Goal: Task Accomplishment & Management: Use online tool/utility

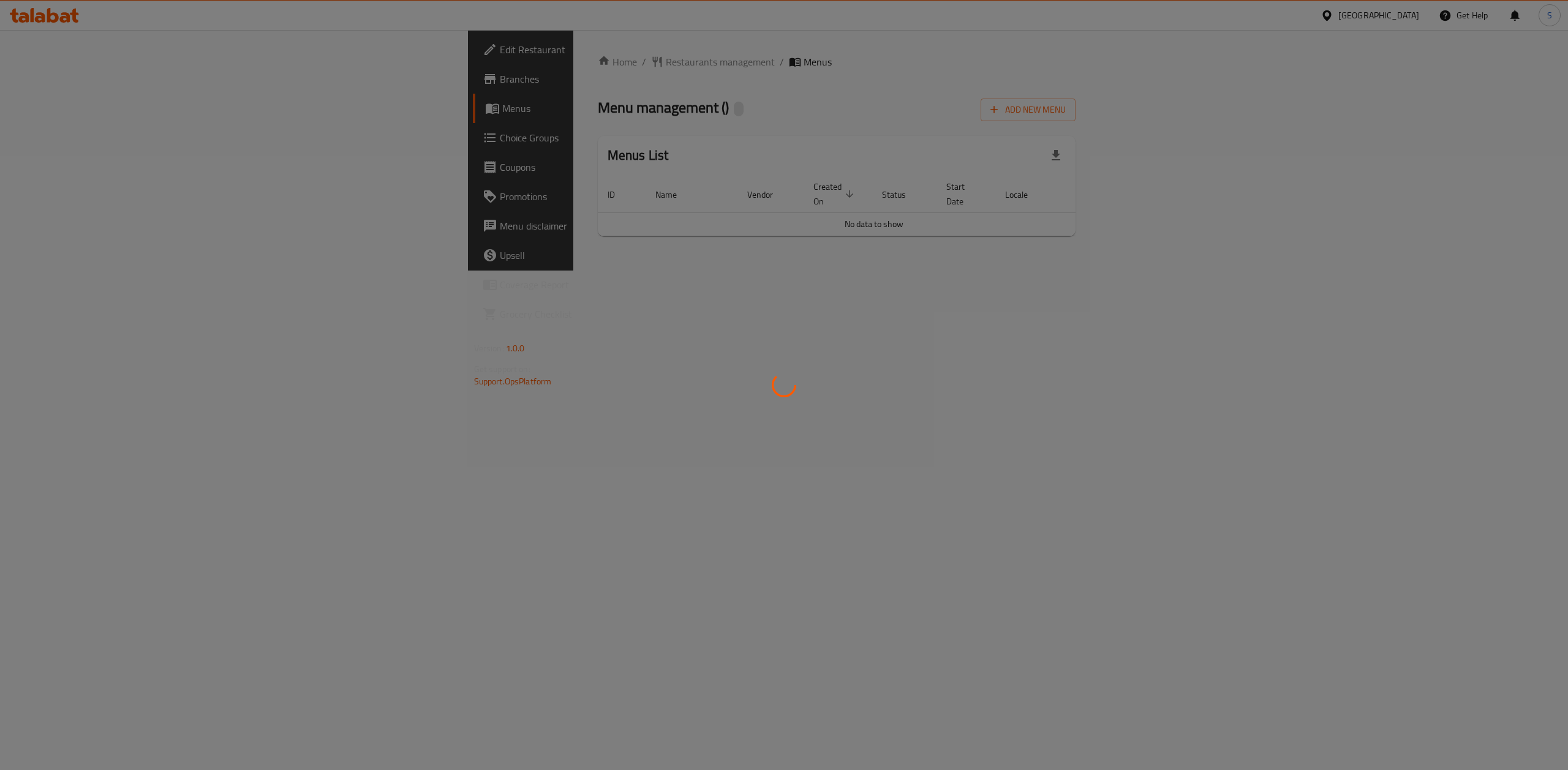
click at [550, 133] on div at bounding box center [784, 385] width 1568 height 770
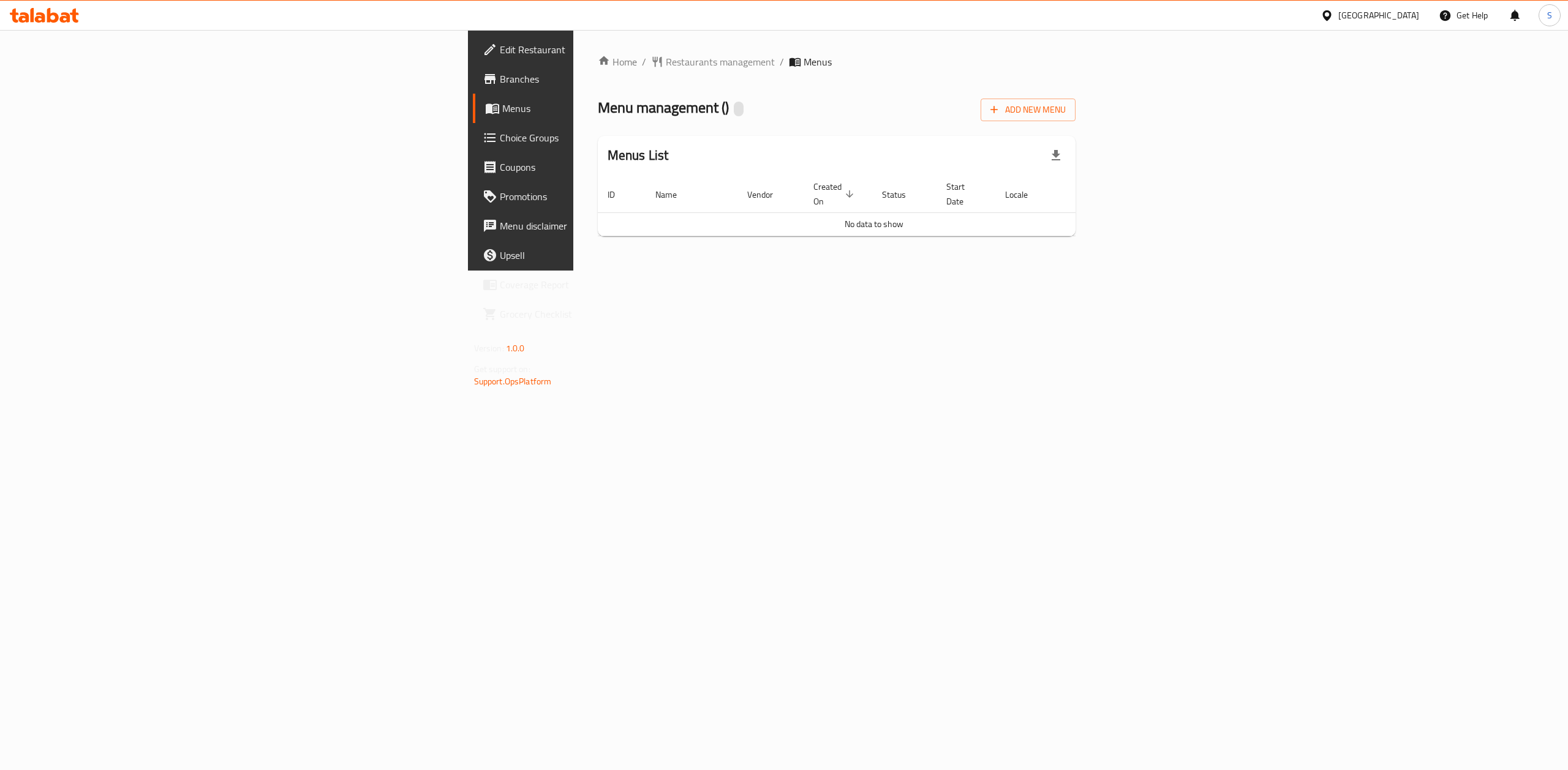
click at [503, 111] on span "Menus" at bounding box center [611, 109] width 218 height 15
click at [503, 114] on span "Menus" at bounding box center [611, 109] width 218 height 15
click at [500, 81] on span "Branches" at bounding box center [610, 79] width 221 height 15
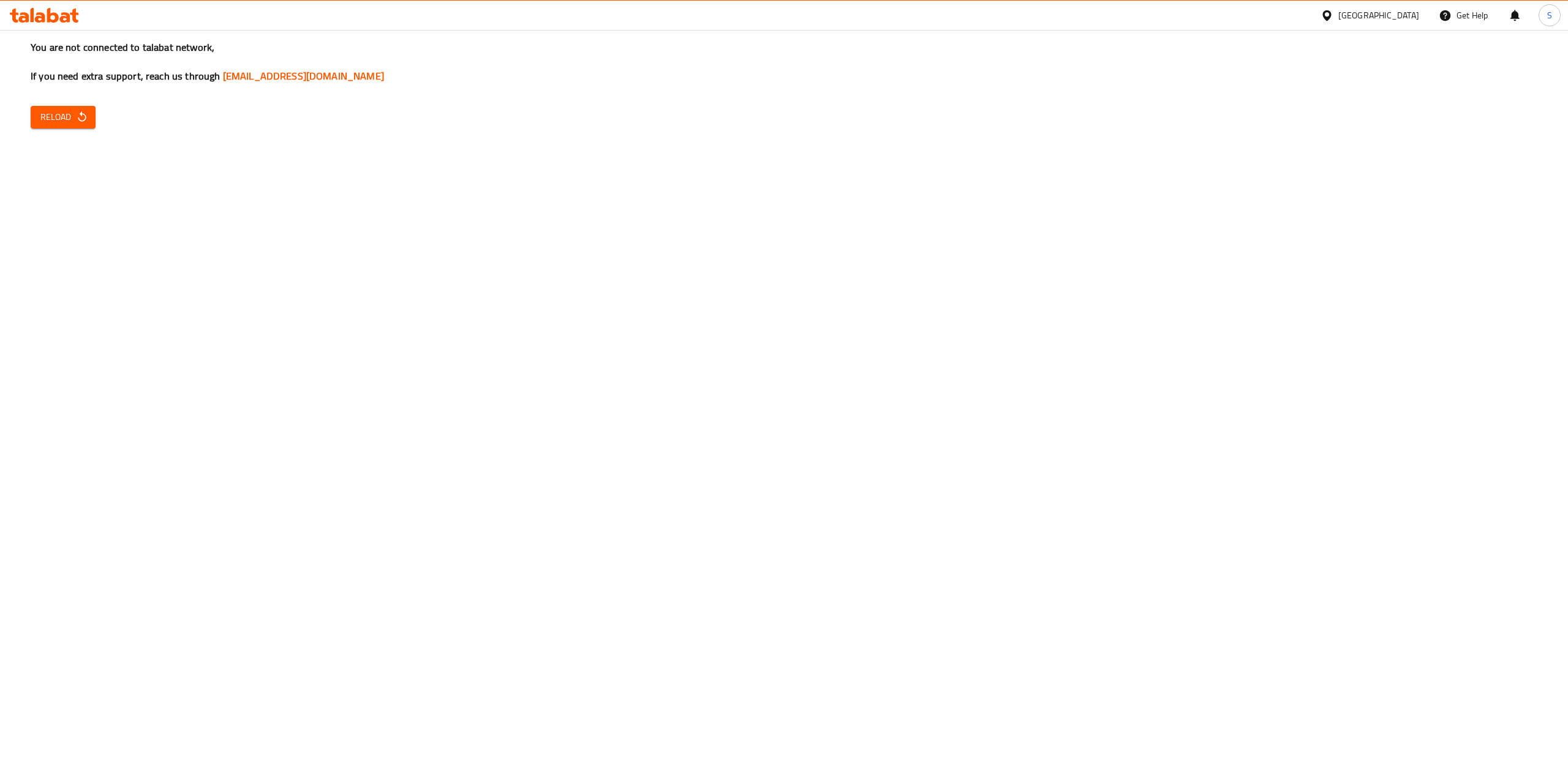
click at [60, 116] on span "Reload" at bounding box center [63, 117] width 45 height 16
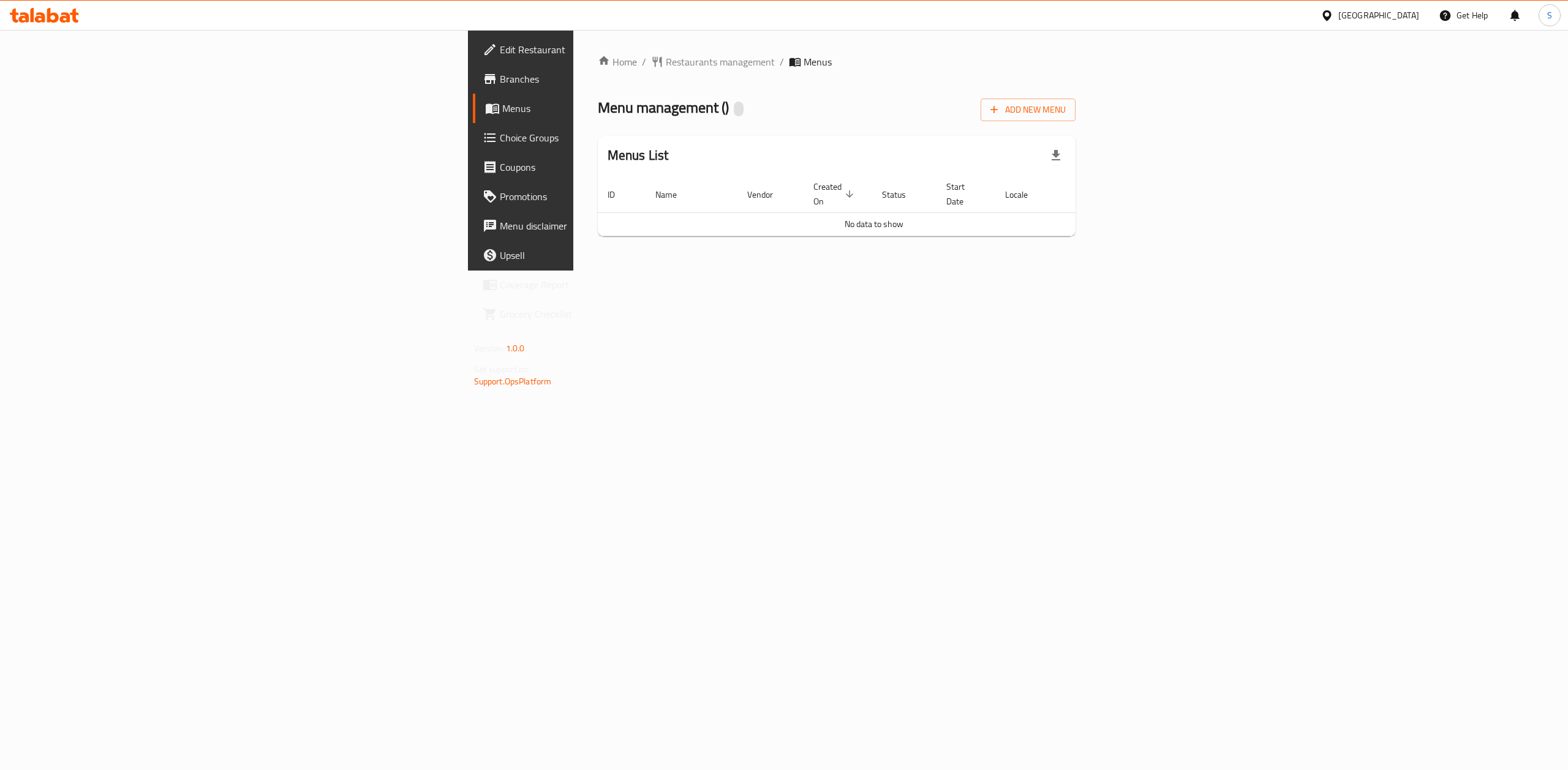
click at [804, 62] on span "Menus" at bounding box center [818, 62] width 28 height 15
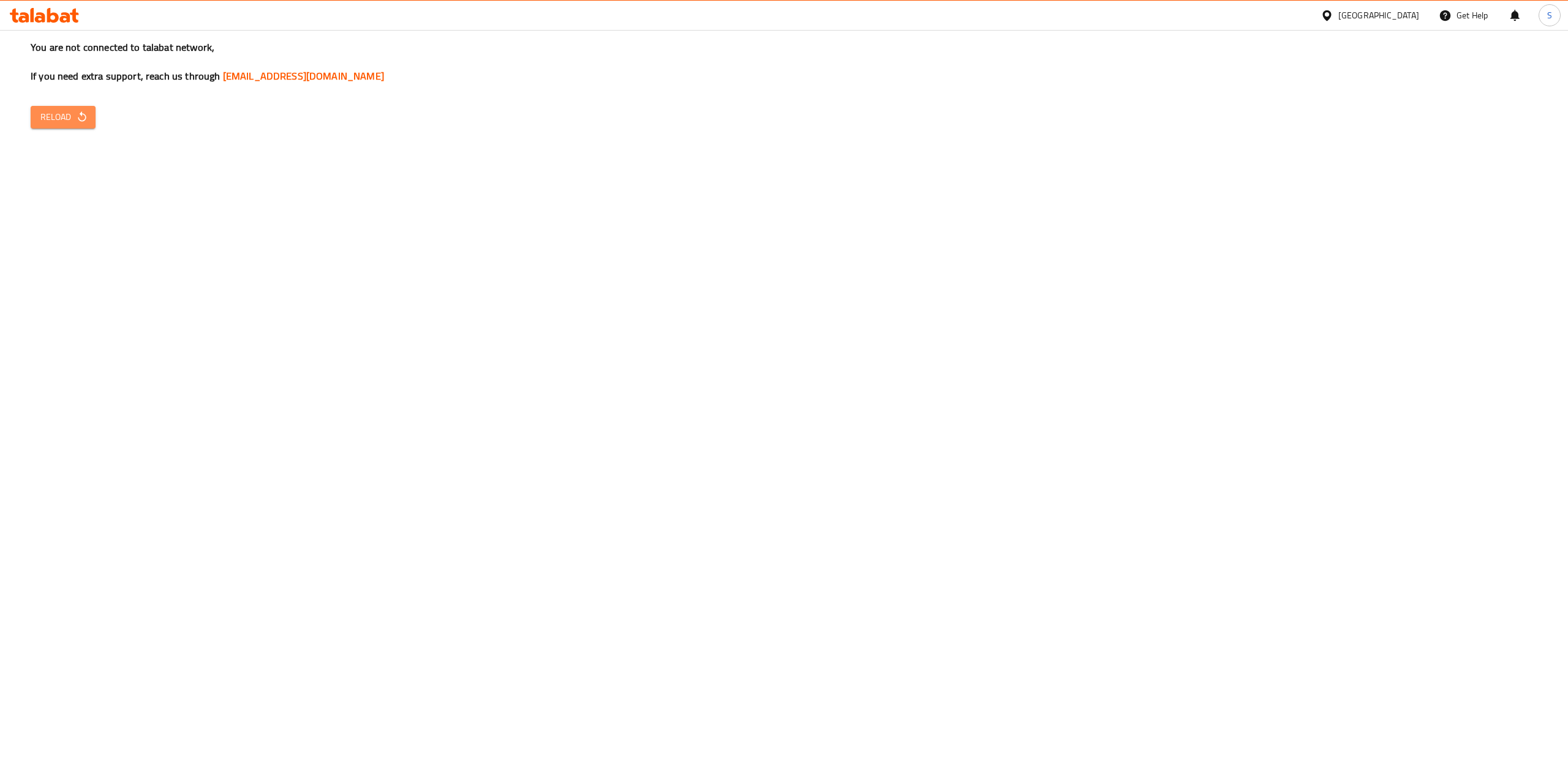
click at [67, 121] on span "Reload" at bounding box center [63, 117] width 45 height 16
click at [67, 108] on button "Reload" at bounding box center [63, 117] width 65 height 22
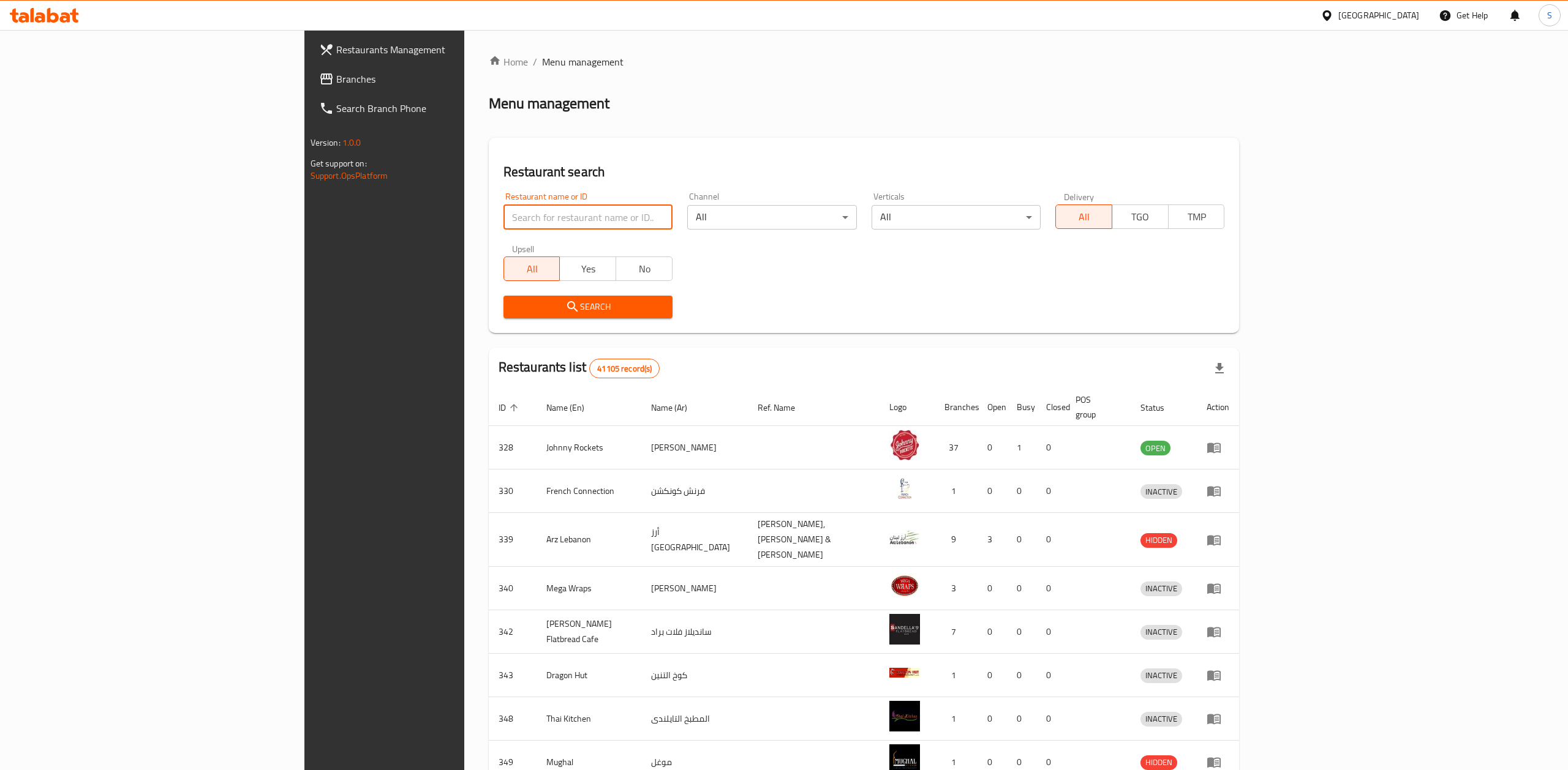
click at [557, 221] on input "search" at bounding box center [588, 217] width 169 height 25
paste input "Java King, Al Rigga"
click at [666, 283] on div "Restaurant name or ID Java King, Al Rigga Restaurant name or ID Channel All ​ V…" at bounding box center [863, 255] width 736 height 141
click at [542, 311] on span "Search" at bounding box center [588, 307] width 149 height 16
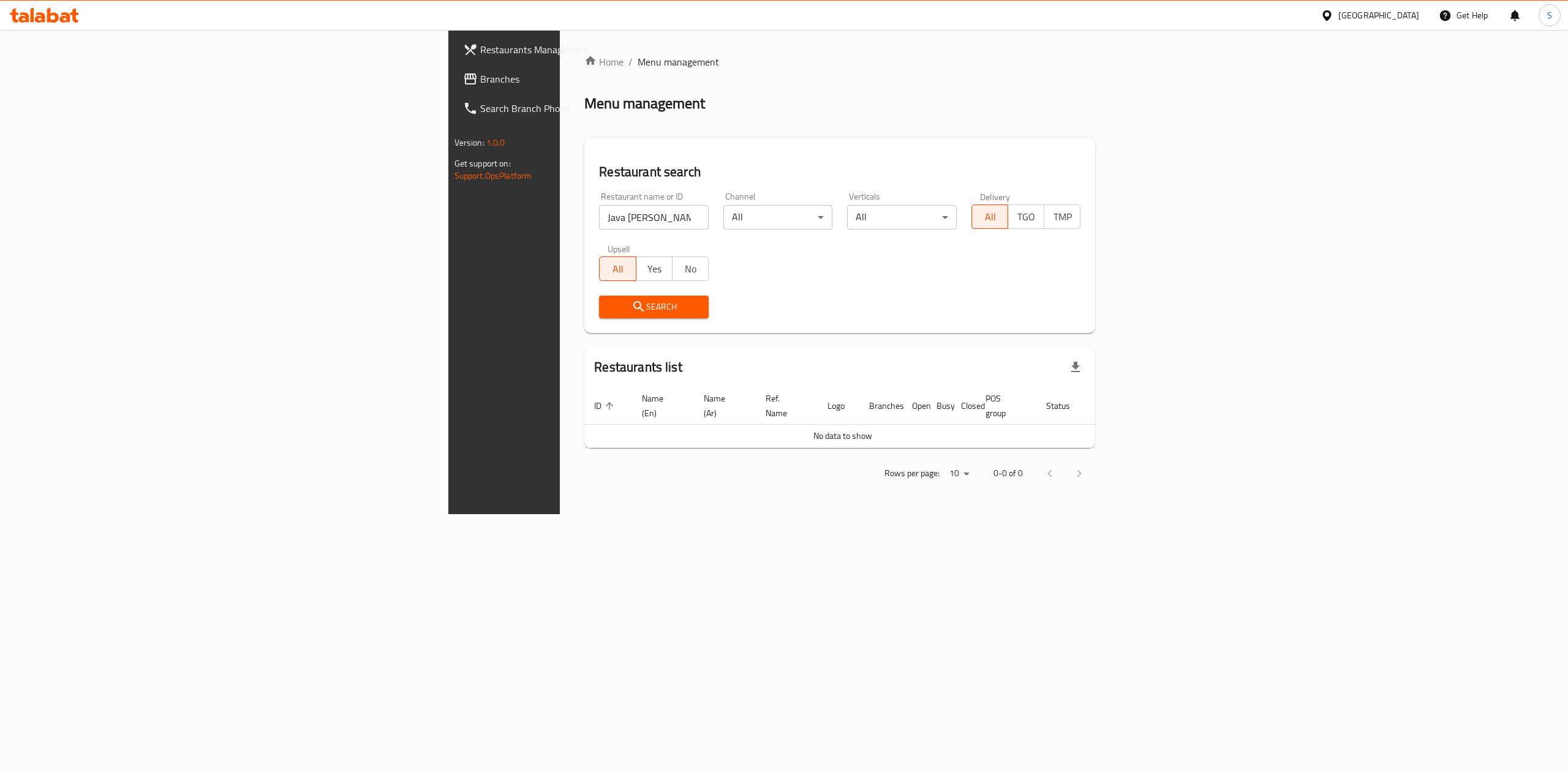
click at [609, 310] on span "Search" at bounding box center [654, 307] width 90 height 16
click at [599, 211] on input "Java King, Al Rigga" at bounding box center [653, 217] width 110 height 25
click button "Search" at bounding box center [653, 307] width 110 height 22
click at [599, 211] on input "Java King, Al Rigga" at bounding box center [653, 217] width 110 height 25
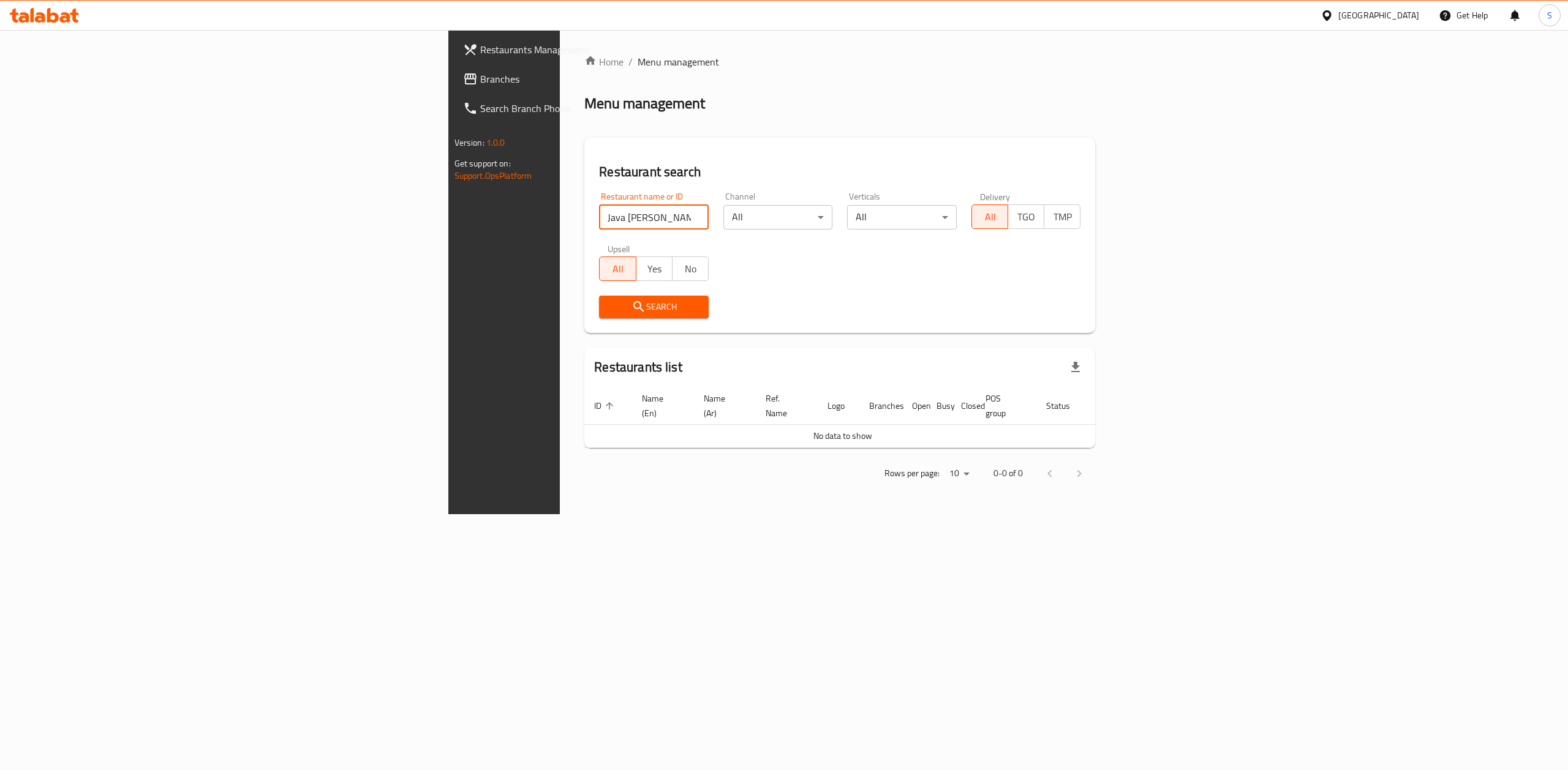
click at [599, 211] on input "Java King, Al Rigga" at bounding box center [653, 217] width 110 height 25
click at [599, 224] on input "Java King, Al Rigga" at bounding box center [653, 217] width 110 height 25
drag, startPoint x: 346, startPoint y: 220, endPoint x: 400, endPoint y: 215, distance: 54.2
click at [599, 215] on input "Java King, Al Rigga" at bounding box center [653, 217] width 110 height 25
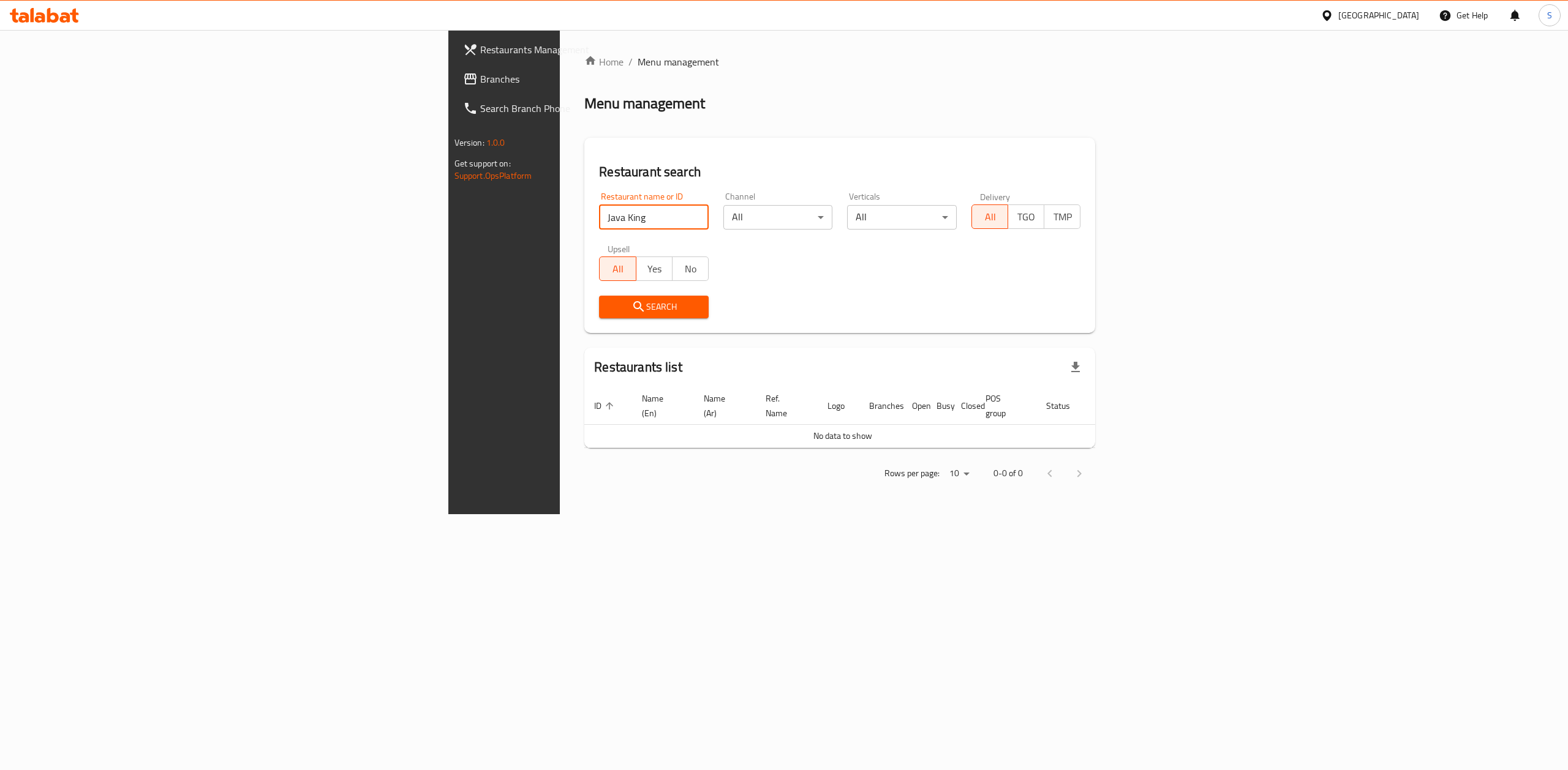
type input "Java King"
click button "Search" at bounding box center [653, 307] width 110 height 22
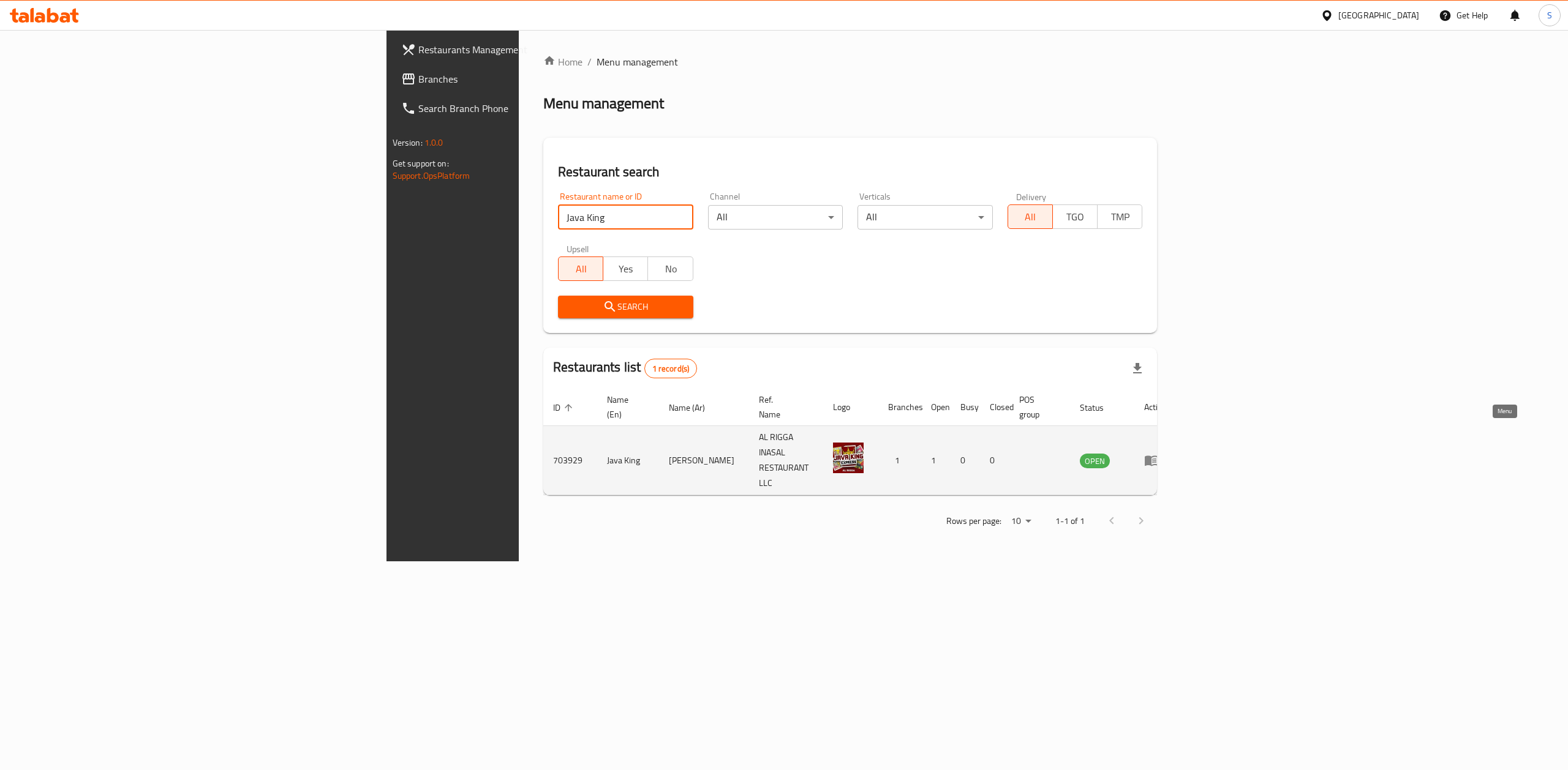
click at [1158, 456] on icon "enhanced table" at bounding box center [1151, 461] width 13 height 10
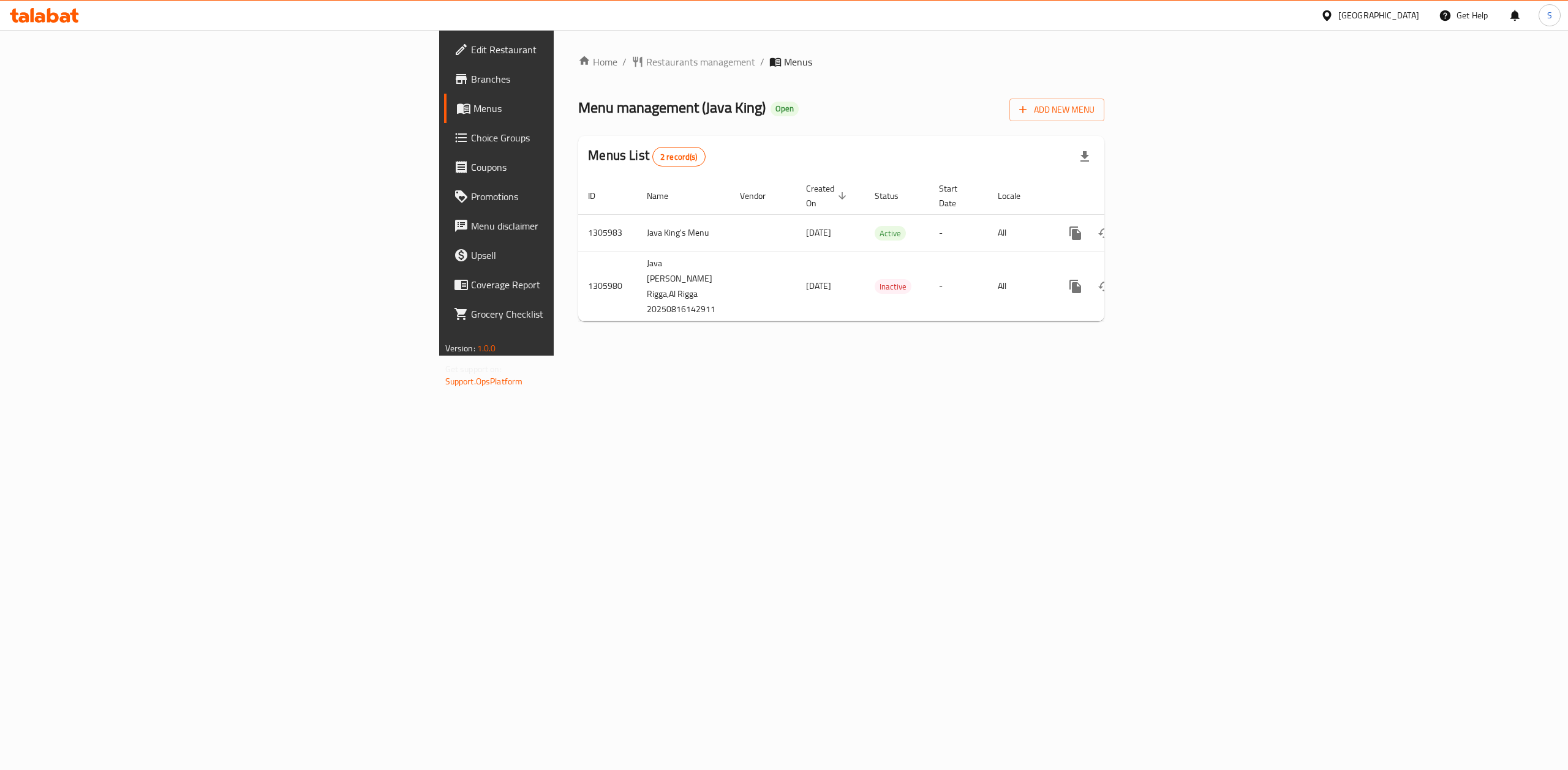
click at [1027, 356] on div "Home / Restaurants management / Menus Menu management ( Java King ) Open Add Ne…" at bounding box center [841, 192] width 575 height 326
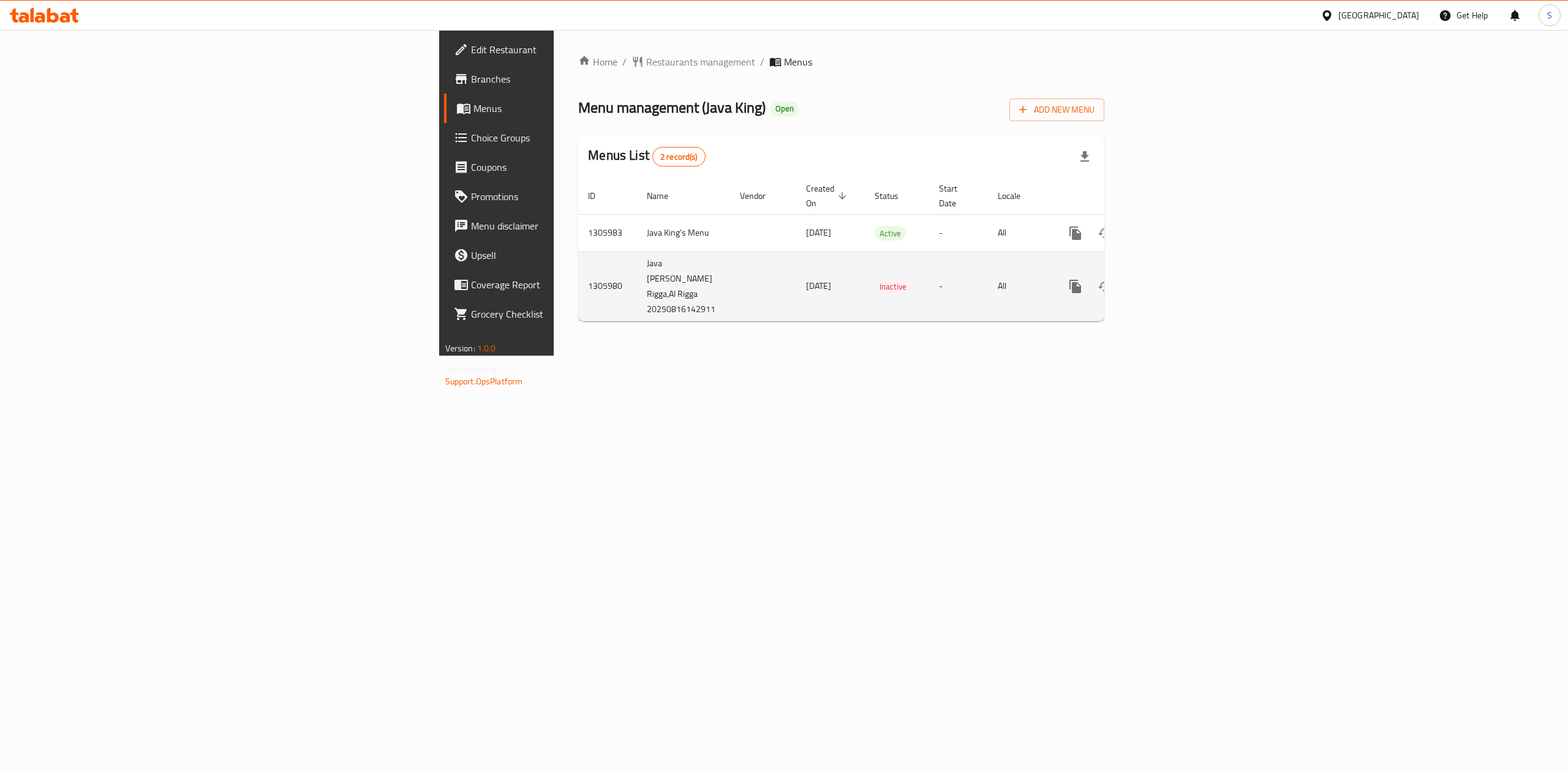
click at [637, 269] on td "Java King, Al Rigga,Al Rigga 20250816142911" at bounding box center [683, 286] width 93 height 69
click at [1171, 280] on icon "enhanced table" at bounding box center [1164, 287] width 15 height 15
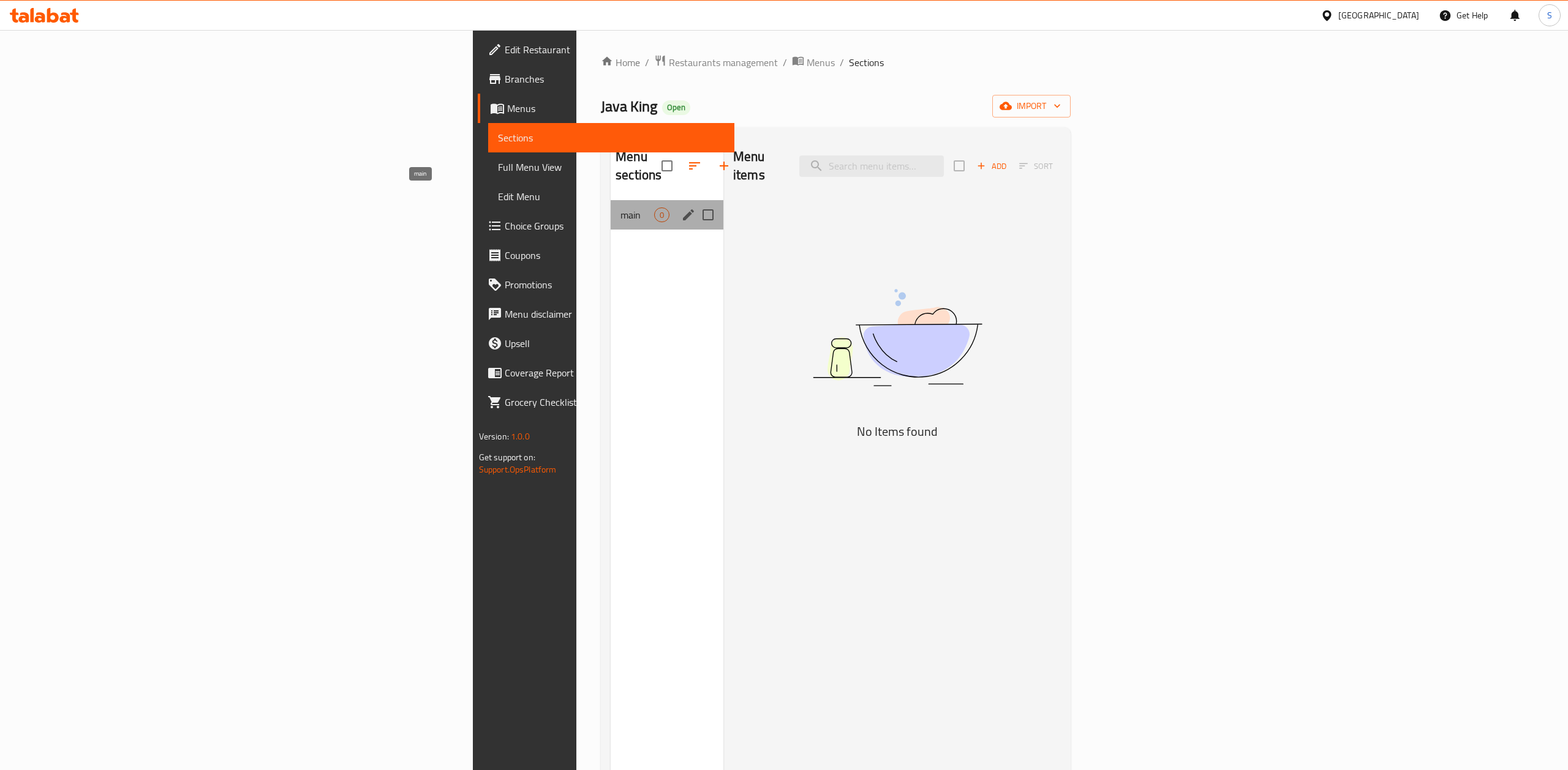
click at [620, 207] on span "main" at bounding box center [637, 215] width 34 height 15
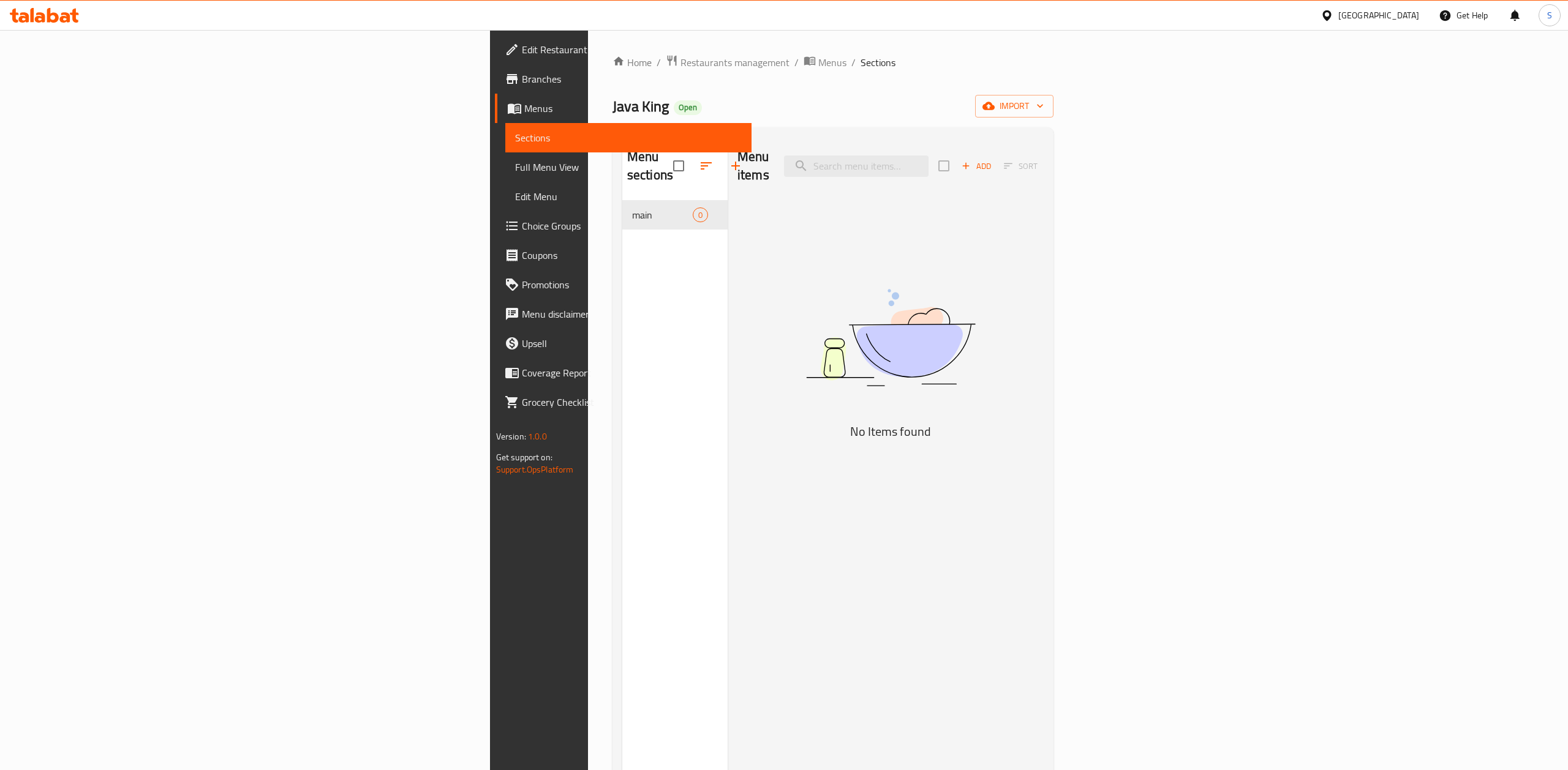
click at [623, 389] on div "Menu sections main 0" at bounding box center [675, 522] width 105 height 770
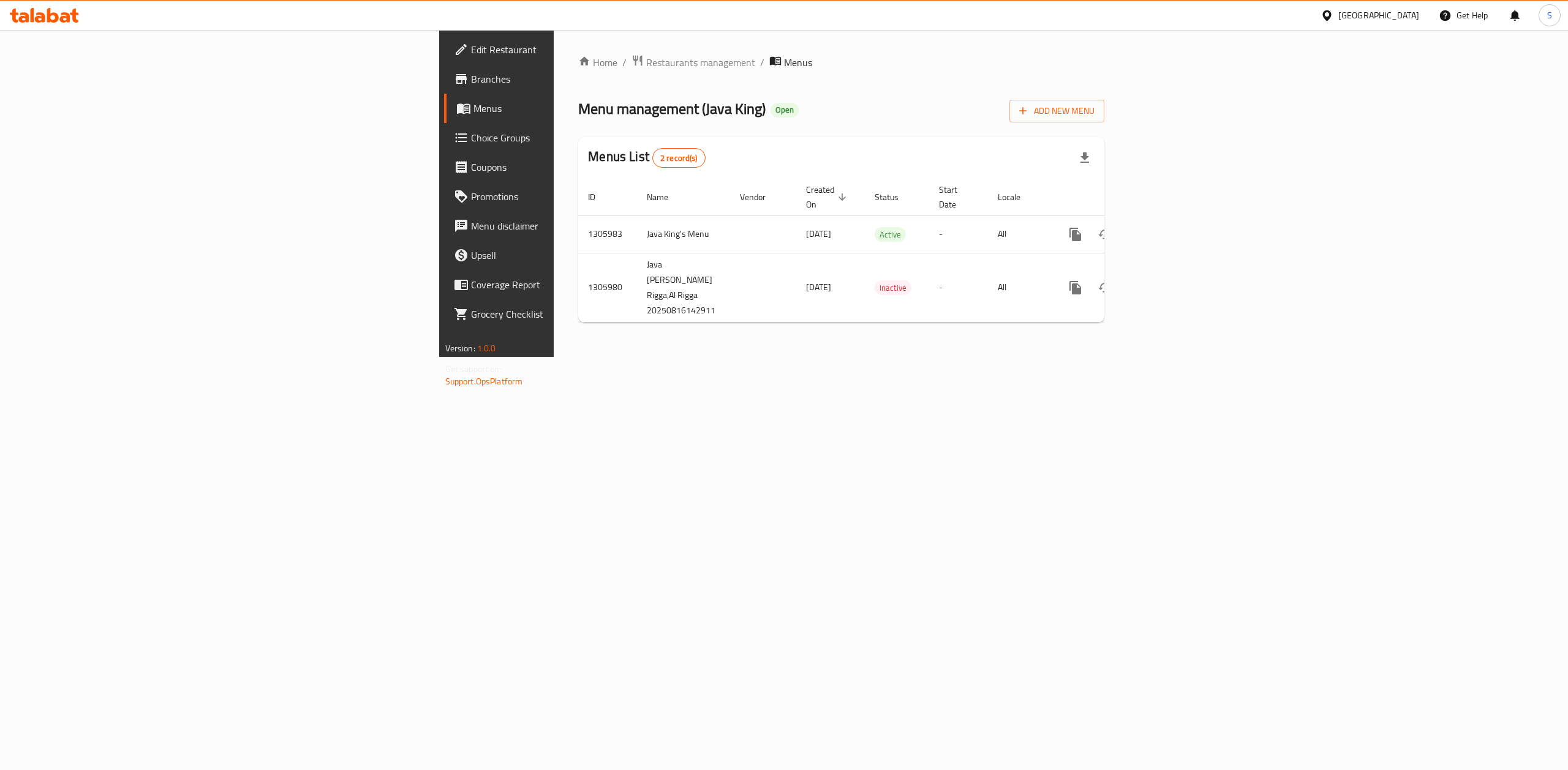
click at [554, 344] on div "Home / Restaurants management / Menus Menu management ( Java King ) Open Add Ne…" at bounding box center [841, 193] width 575 height 327
click at [1171, 227] on icon "enhanced table" at bounding box center [1164, 235] width 15 height 15
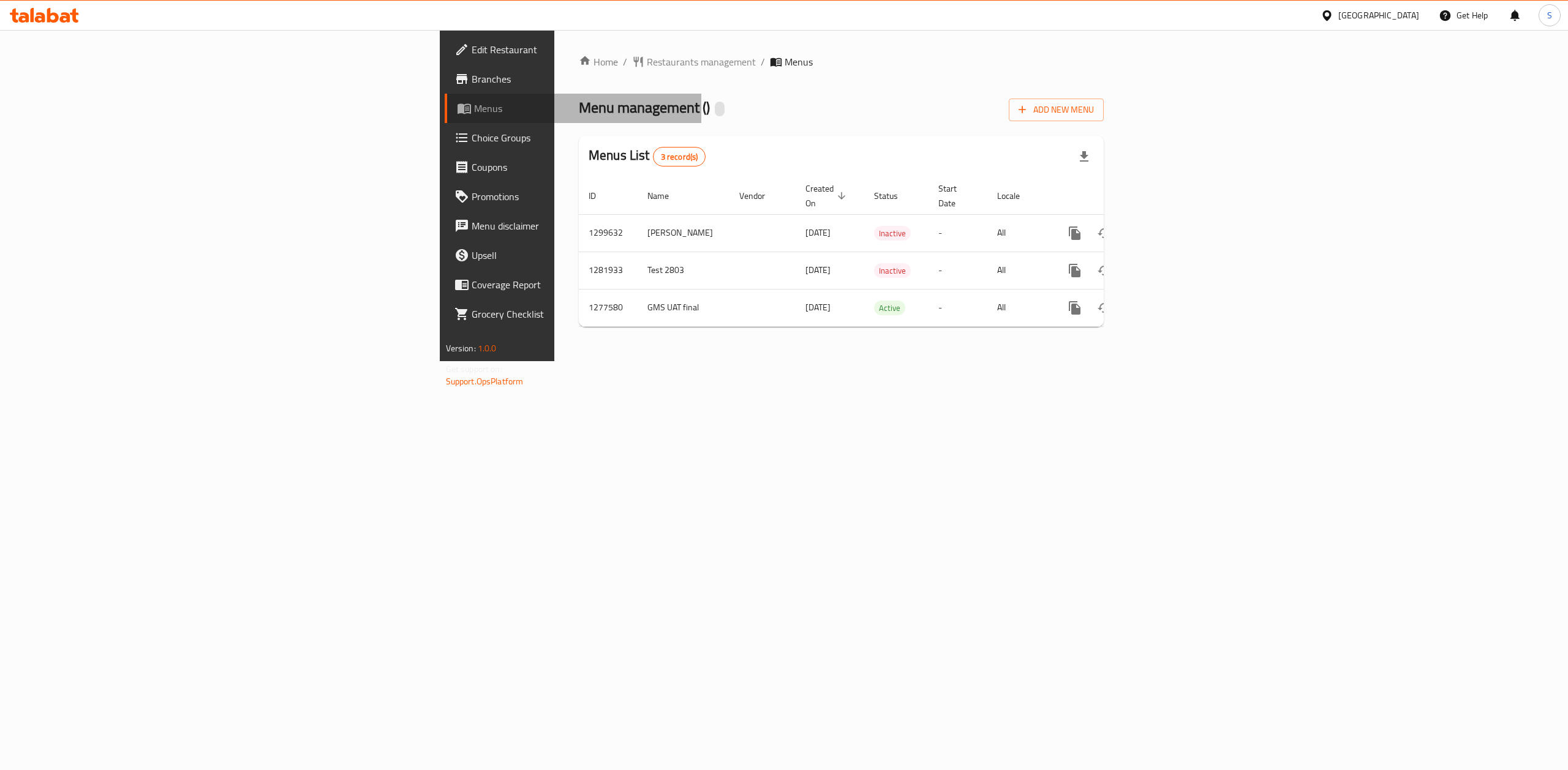
click at [474, 111] on span "Menus" at bounding box center [583, 109] width 218 height 15
click at [472, 76] on span "Branches" at bounding box center [582, 79] width 221 height 15
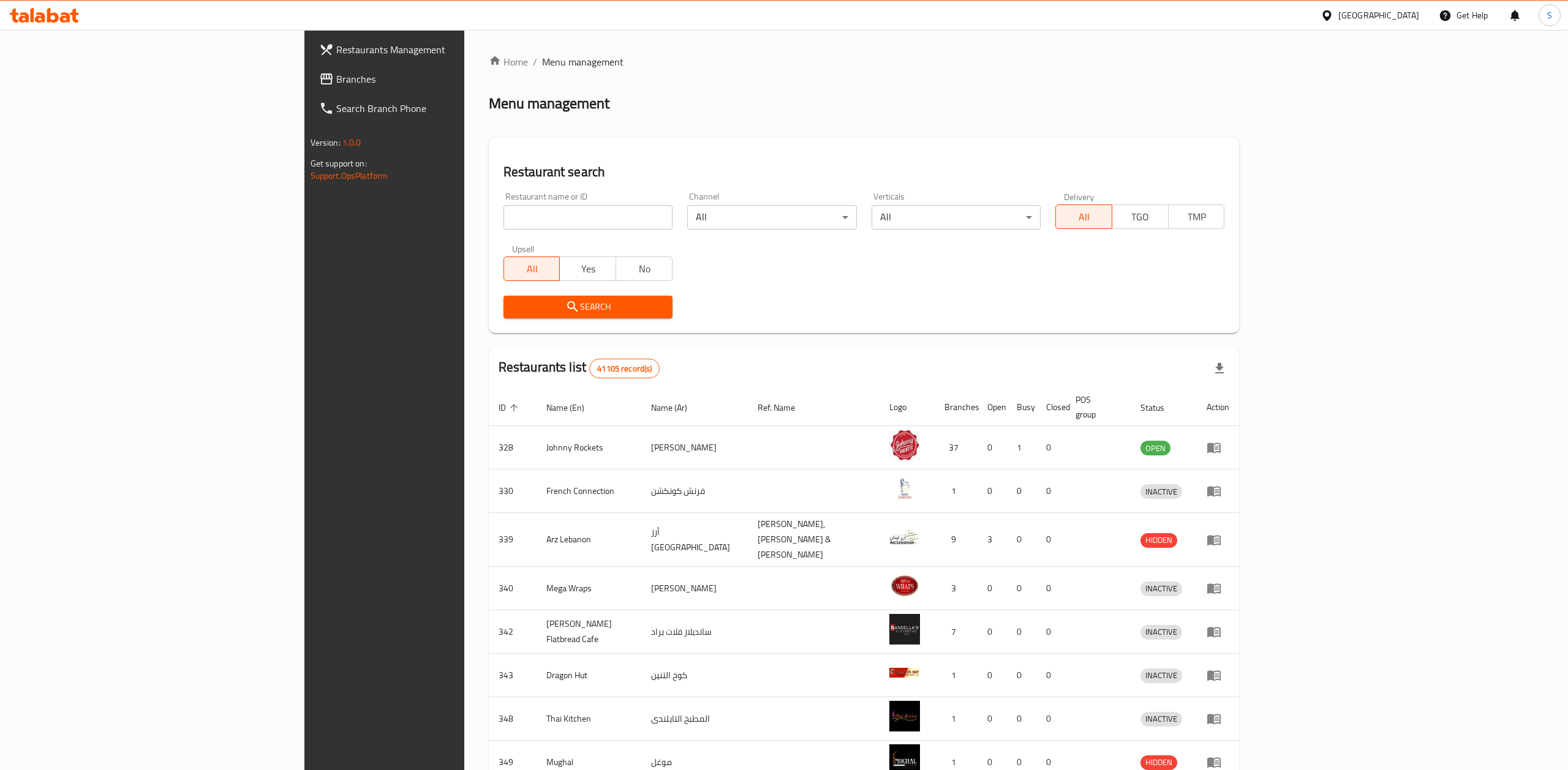
click at [503, 213] on input "search" at bounding box center [588, 217] width 169 height 25
paste input "Dairy free & more"
type input "Dairy free & more"
click at [513, 306] on span "Search" at bounding box center [588, 307] width 149 height 16
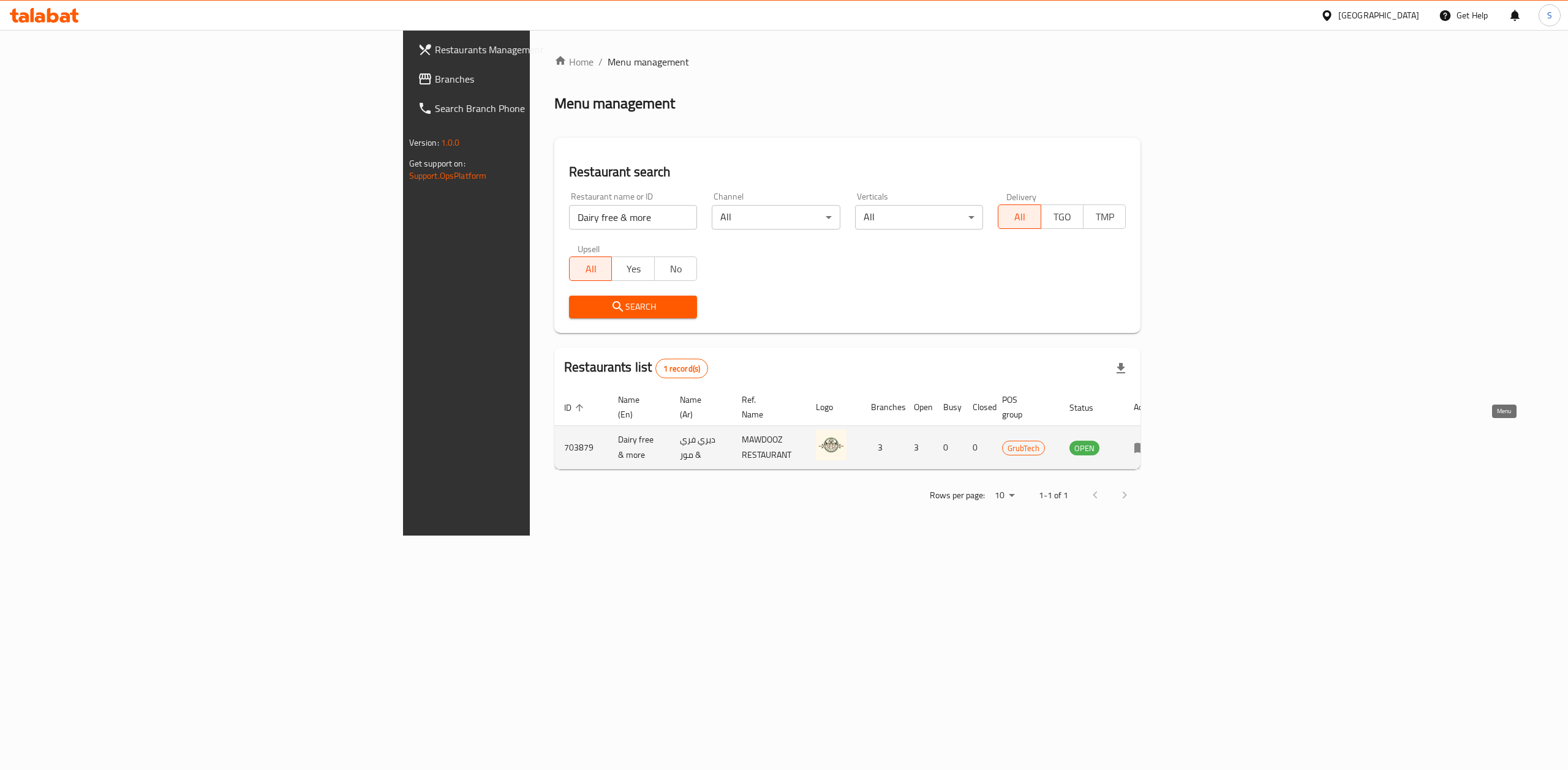
click at [1148, 441] on icon "enhanced table" at bounding box center [1142, 448] width 15 height 15
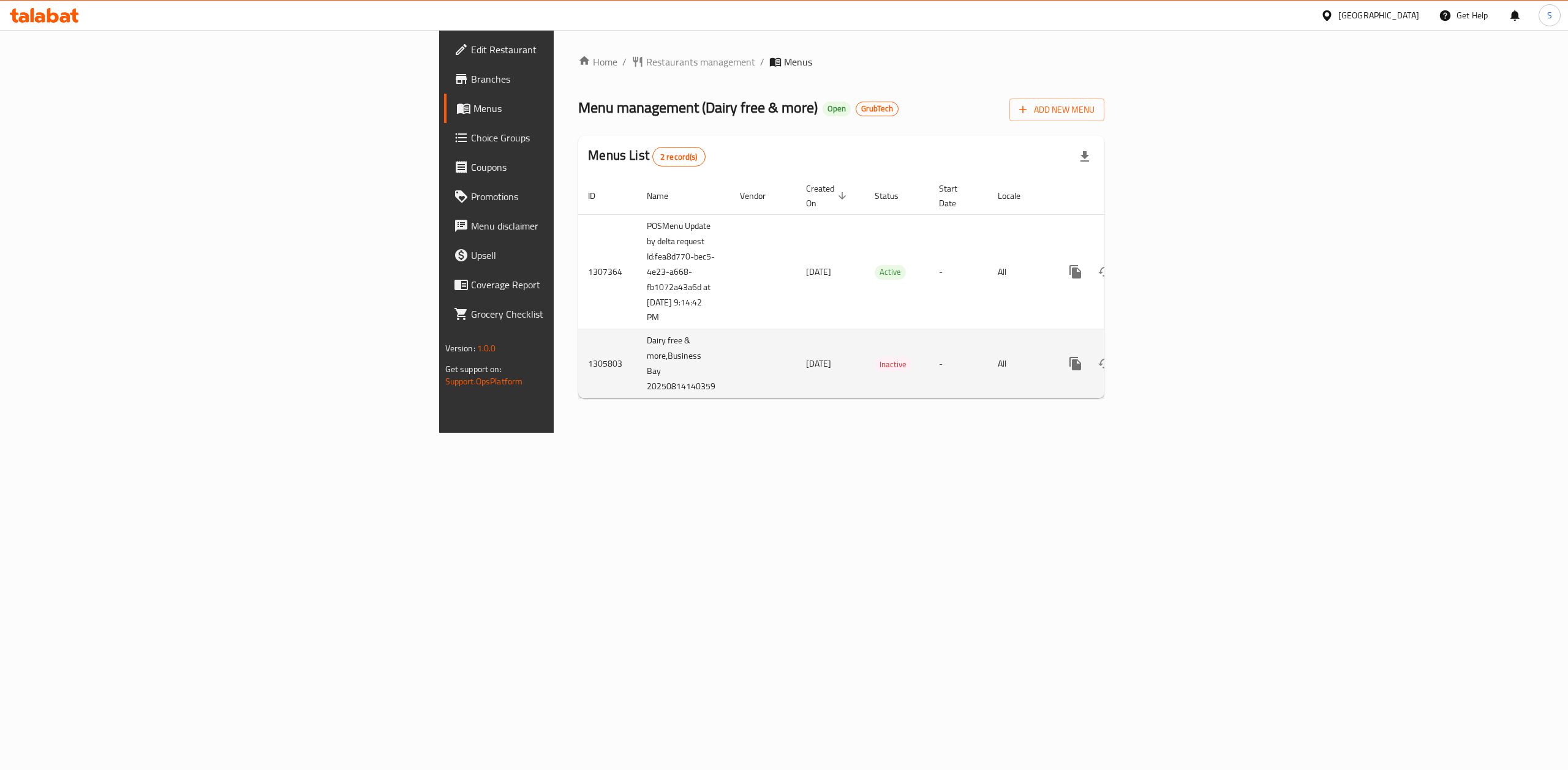
click at [637, 360] on td "Dairy free & more,Business Bay 20250814140359" at bounding box center [683, 364] width 93 height 69
click at [1169, 359] on icon "enhanced table" at bounding box center [1163, 364] width 11 height 11
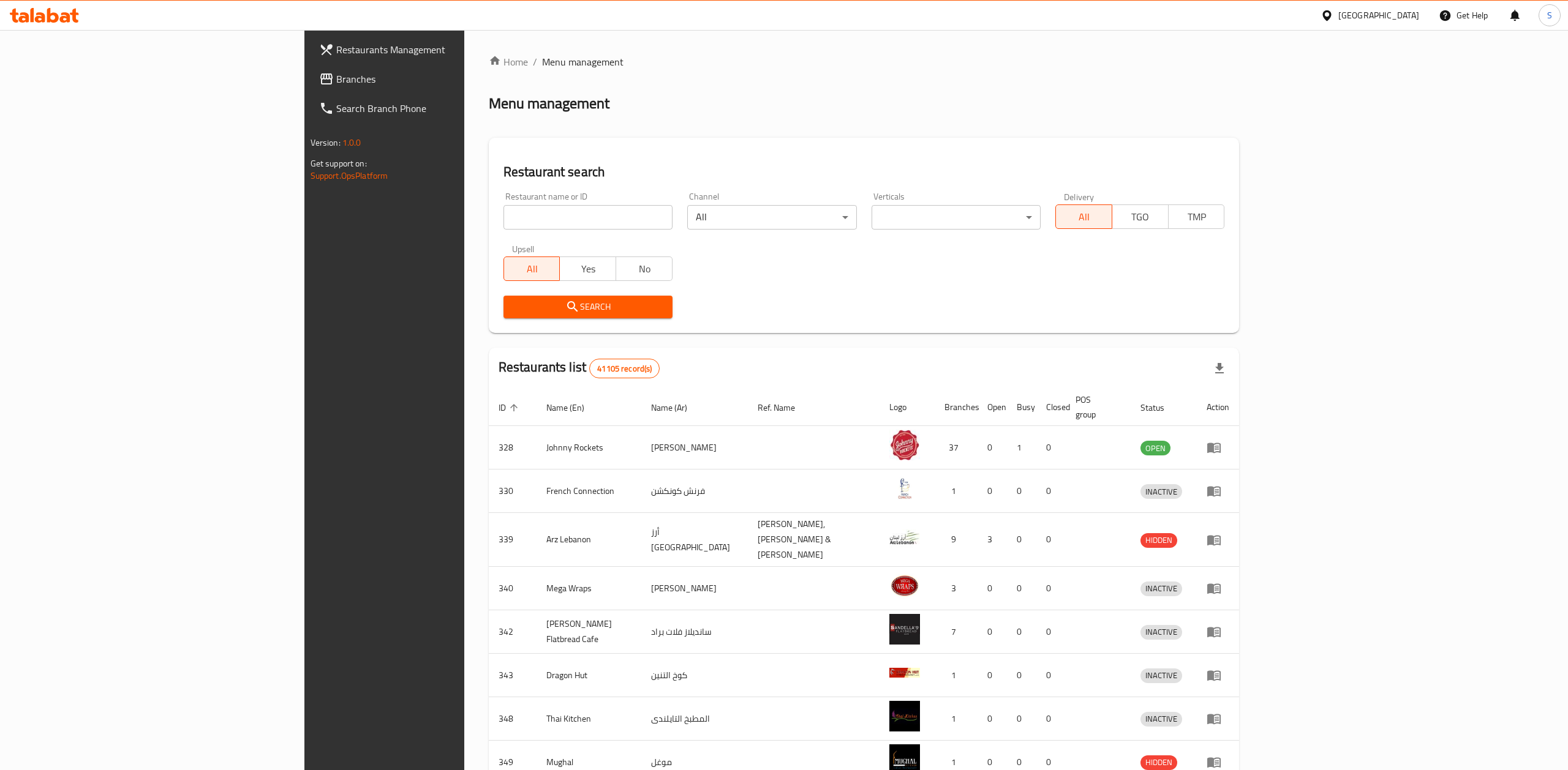
click at [503, 213] on input "search" at bounding box center [588, 217] width 169 height 25
paste input "Wok the Wok, shamkha"
click at [513, 303] on span "Search" at bounding box center [588, 307] width 149 height 16
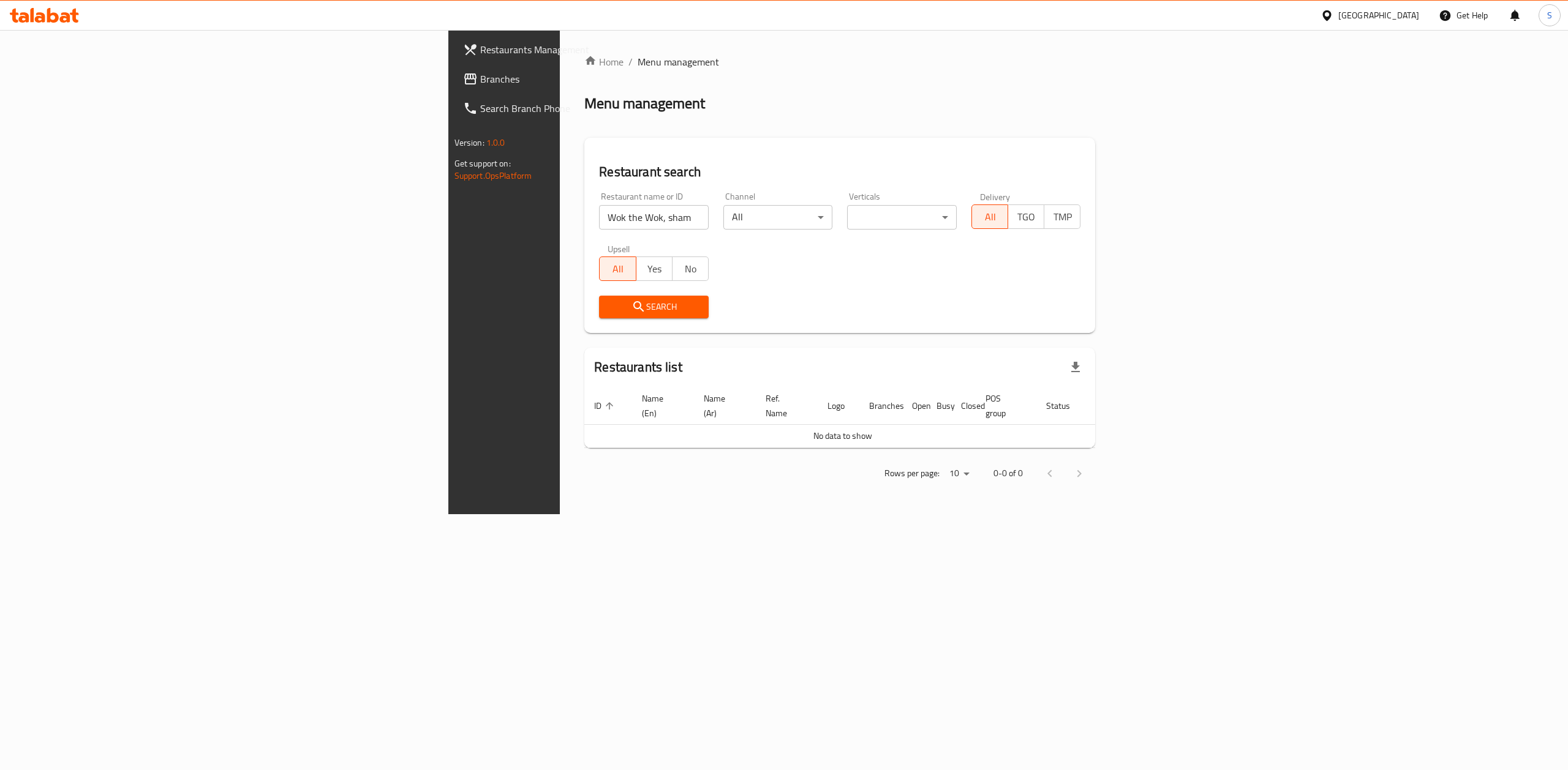
click at [609, 303] on span "Search" at bounding box center [654, 307] width 90 height 16
click at [609, 304] on span "Search" at bounding box center [654, 307] width 90 height 16
drag, startPoint x: 363, startPoint y: 220, endPoint x: 447, endPoint y: 227, distance: 84.3
click at [599, 227] on input "Wok the Wok, shamkha" at bounding box center [653, 217] width 110 height 25
type input "Wok the Wok"
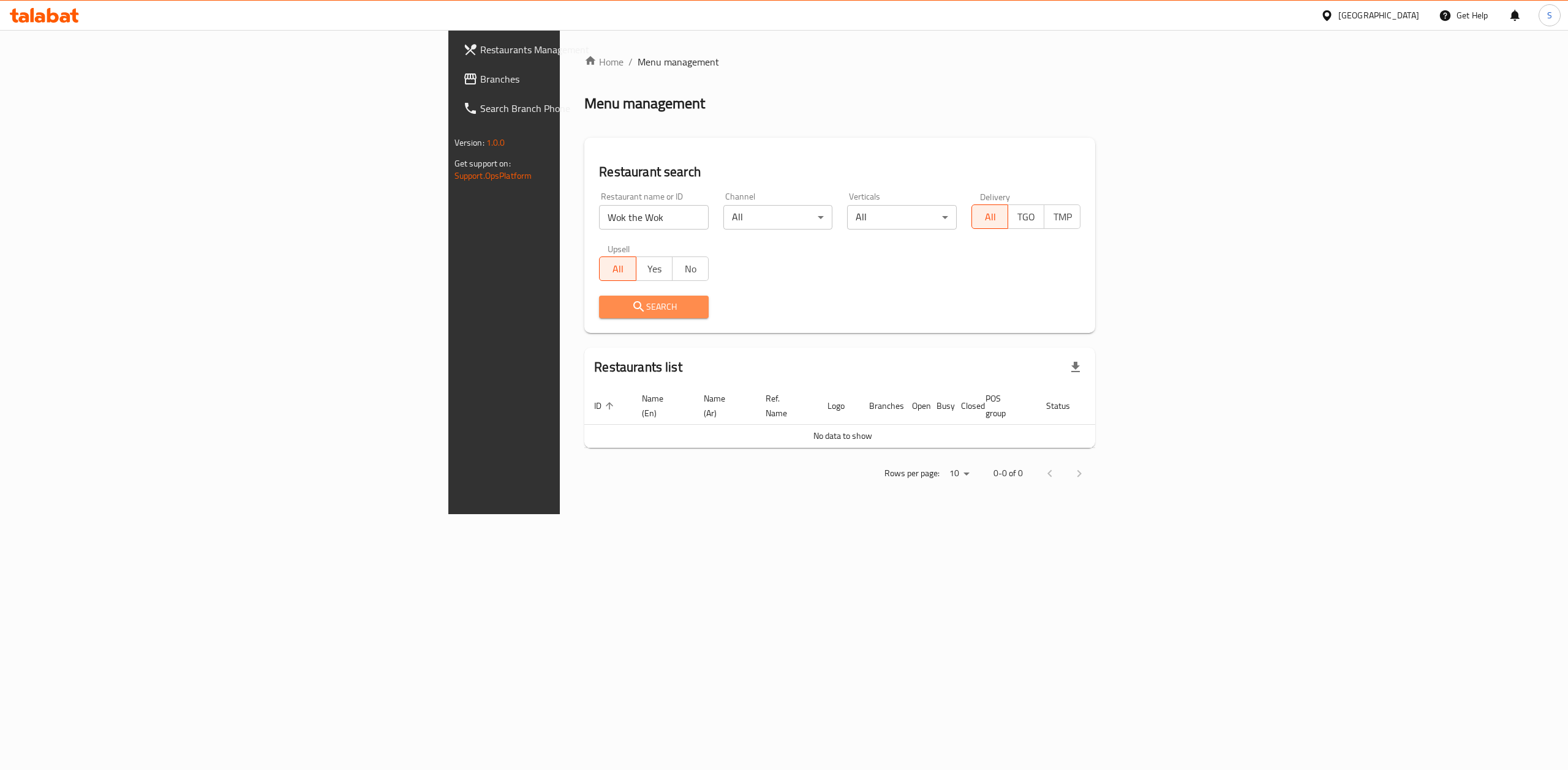
click at [609, 308] on span "Search" at bounding box center [654, 307] width 90 height 16
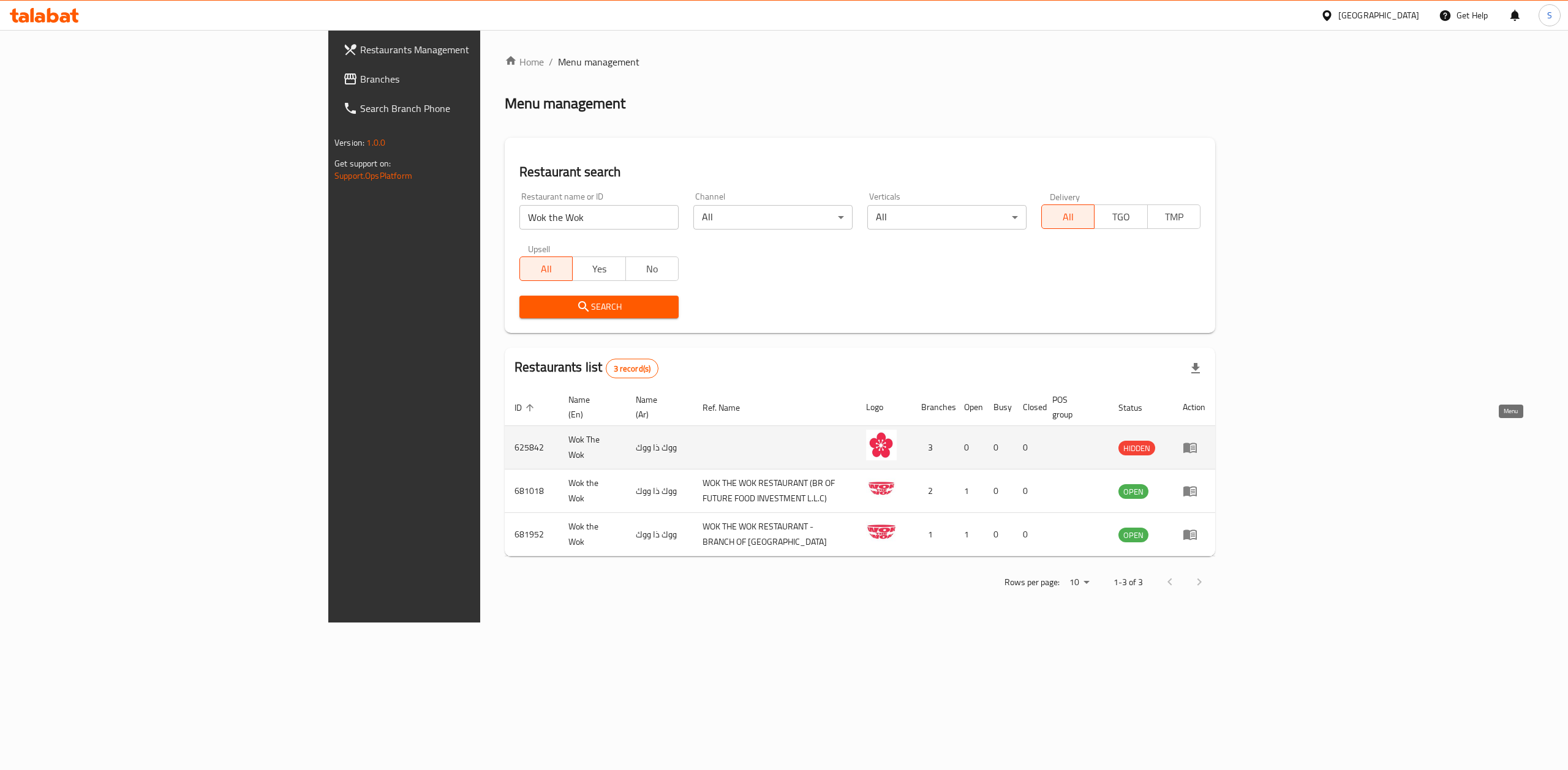
click at [1197, 444] on icon "enhanced table" at bounding box center [1190, 449] width 13 height 10
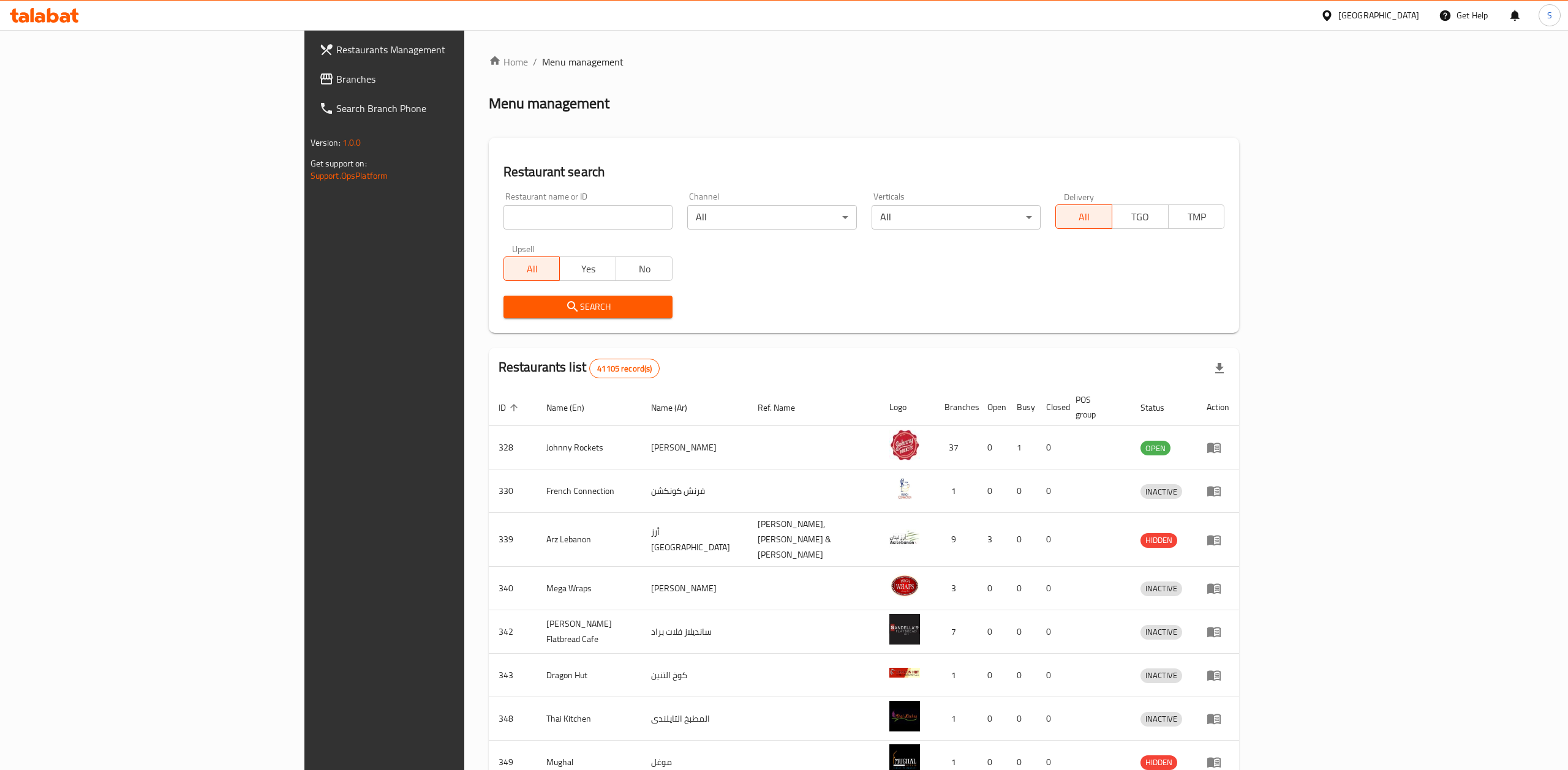
click at [503, 217] on input "search" at bounding box center [588, 217] width 169 height 25
paste input "Wok the Wok, shamkha"
type input "Wok the Wok"
click at [513, 303] on span "Search" at bounding box center [588, 307] width 149 height 16
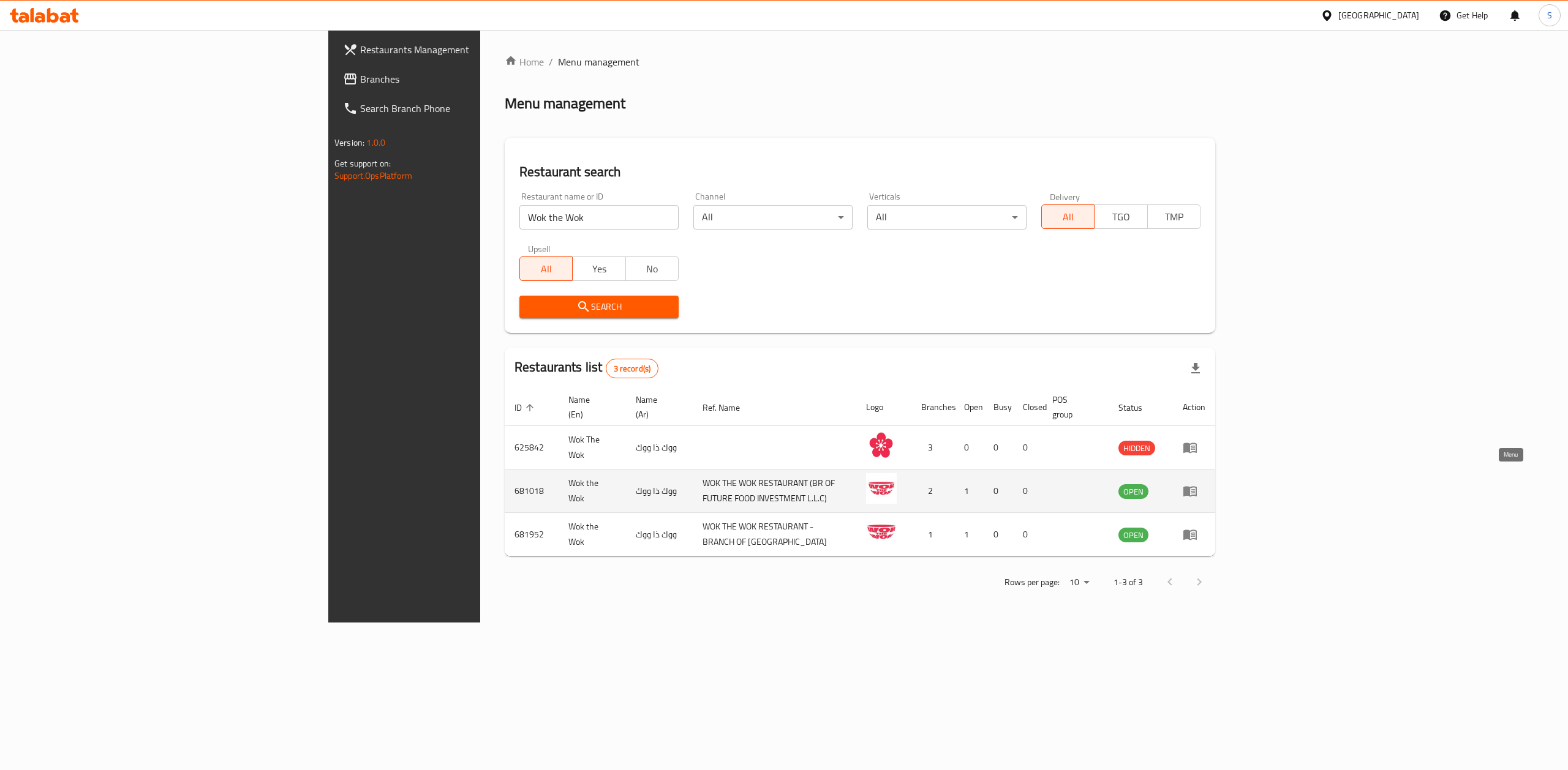
click at [1197, 484] on icon "enhanced table" at bounding box center [1190, 491] width 15 height 15
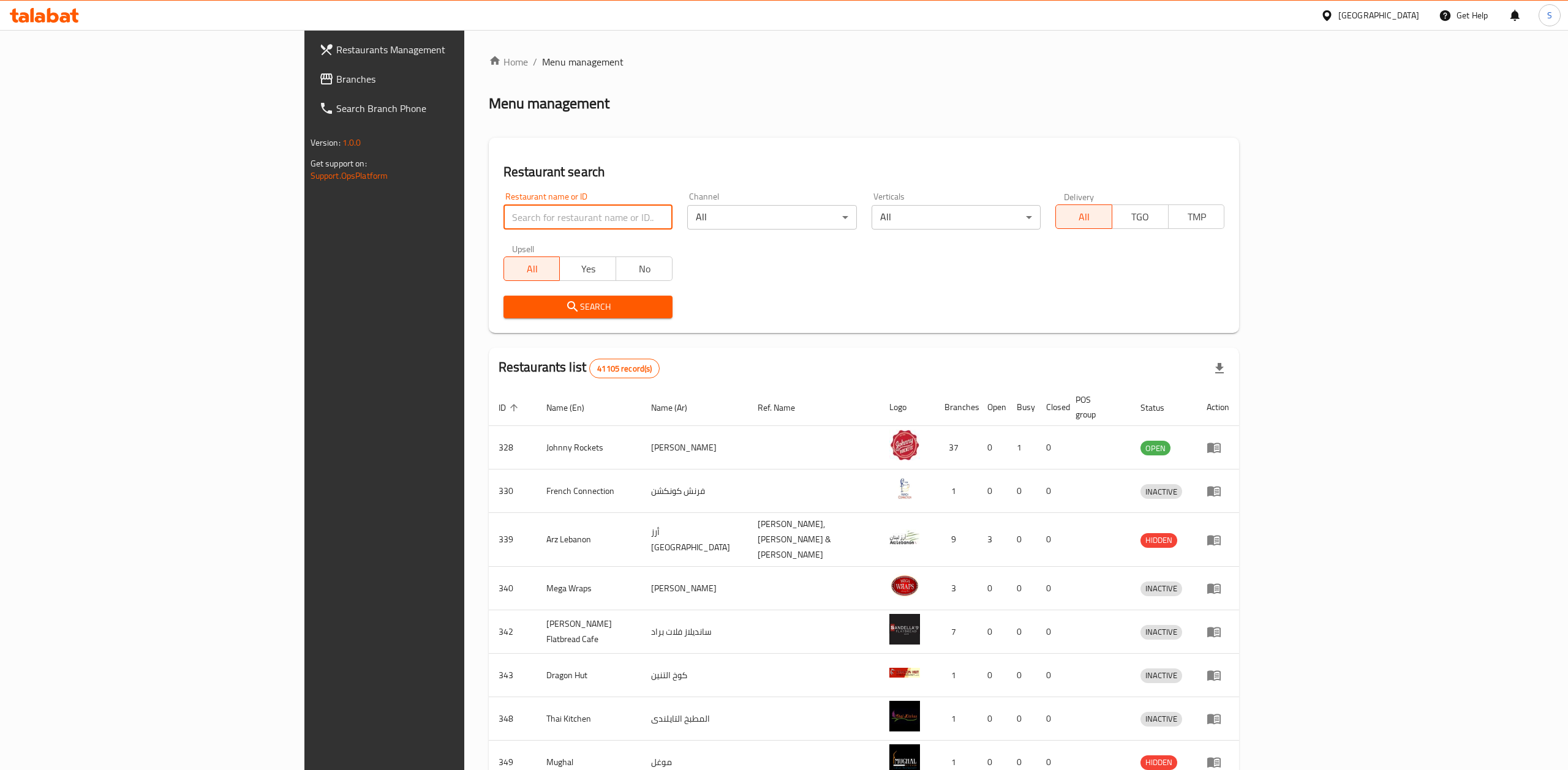
click at [503, 215] on input "search" at bounding box center [588, 217] width 169 height 25
paste input "Wok the Wok, shamkha"
type input "Wok the Wok"
click at [513, 300] on span "Search" at bounding box center [588, 307] width 149 height 16
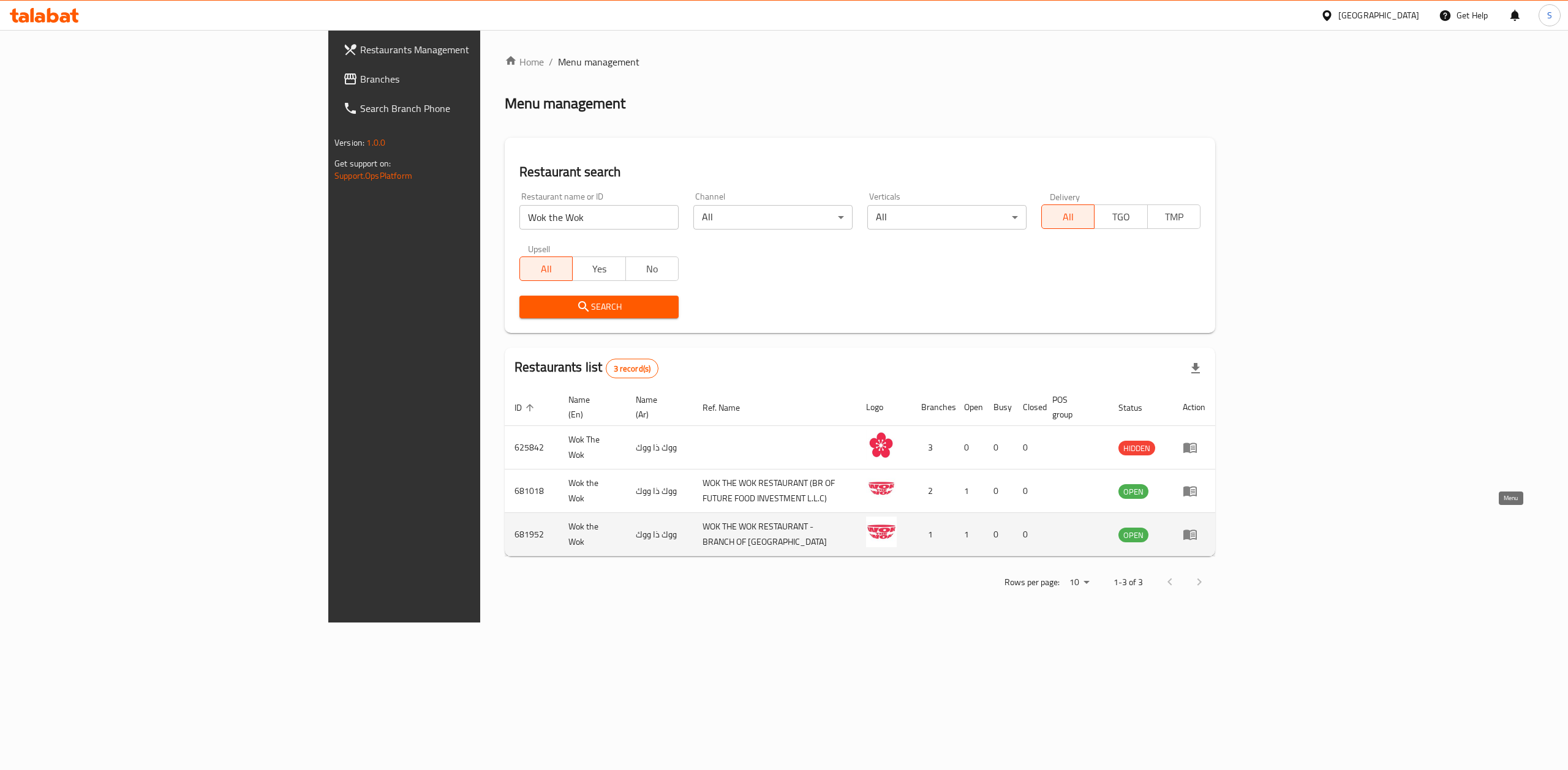
click at [1197, 527] on icon "enhanced table" at bounding box center [1190, 534] width 15 height 15
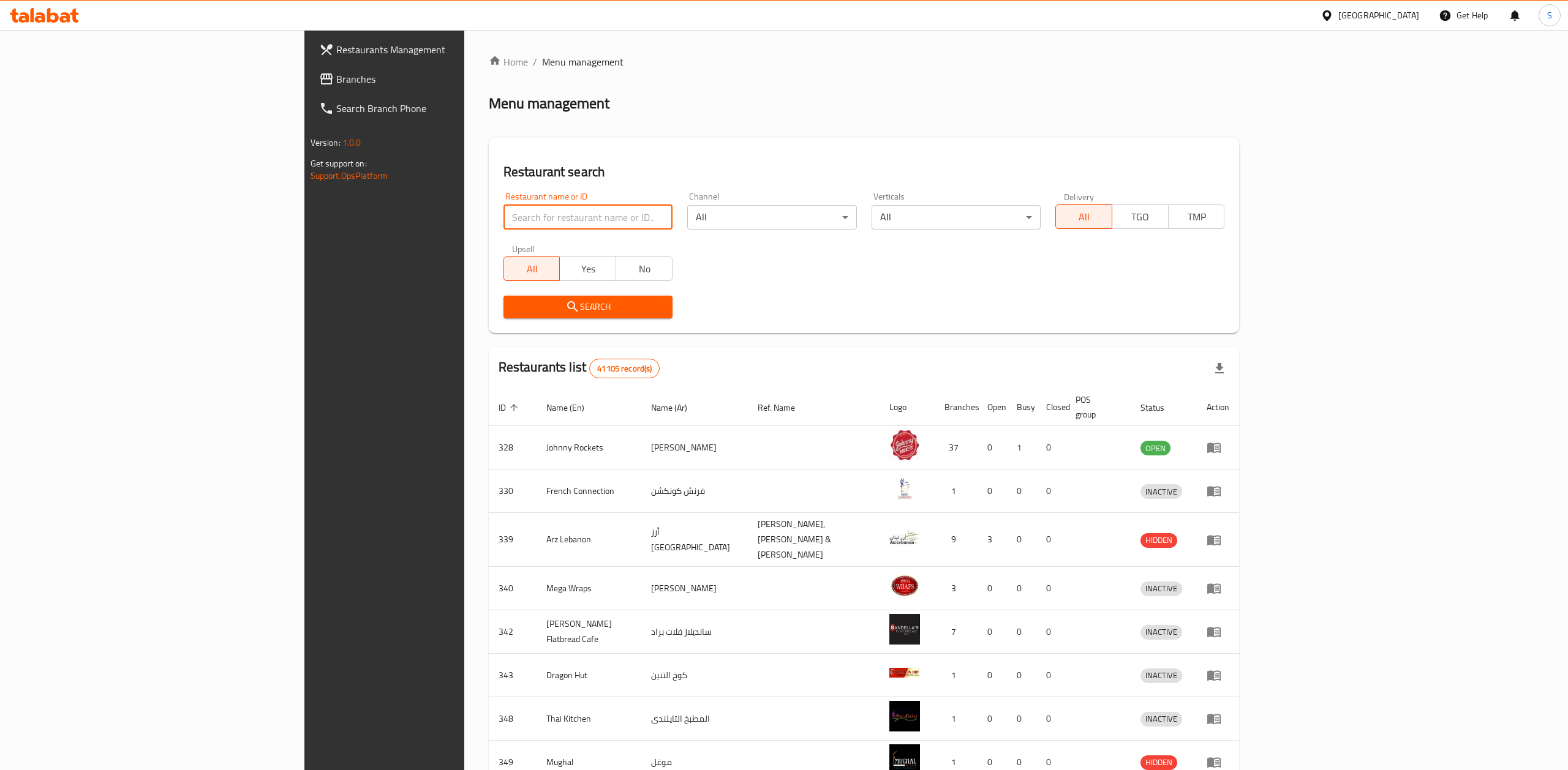
click at [503, 207] on input "search" at bounding box center [588, 217] width 169 height 25
paste input "Wok the Wok, shamkha"
drag, startPoint x: 362, startPoint y: 218, endPoint x: 446, endPoint y: 218, distance: 84.0
click at [503, 218] on input "Wok the Wok, shamkha" at bounding box center [588, 217] width 169 height 25
type input "Wok the Wok"
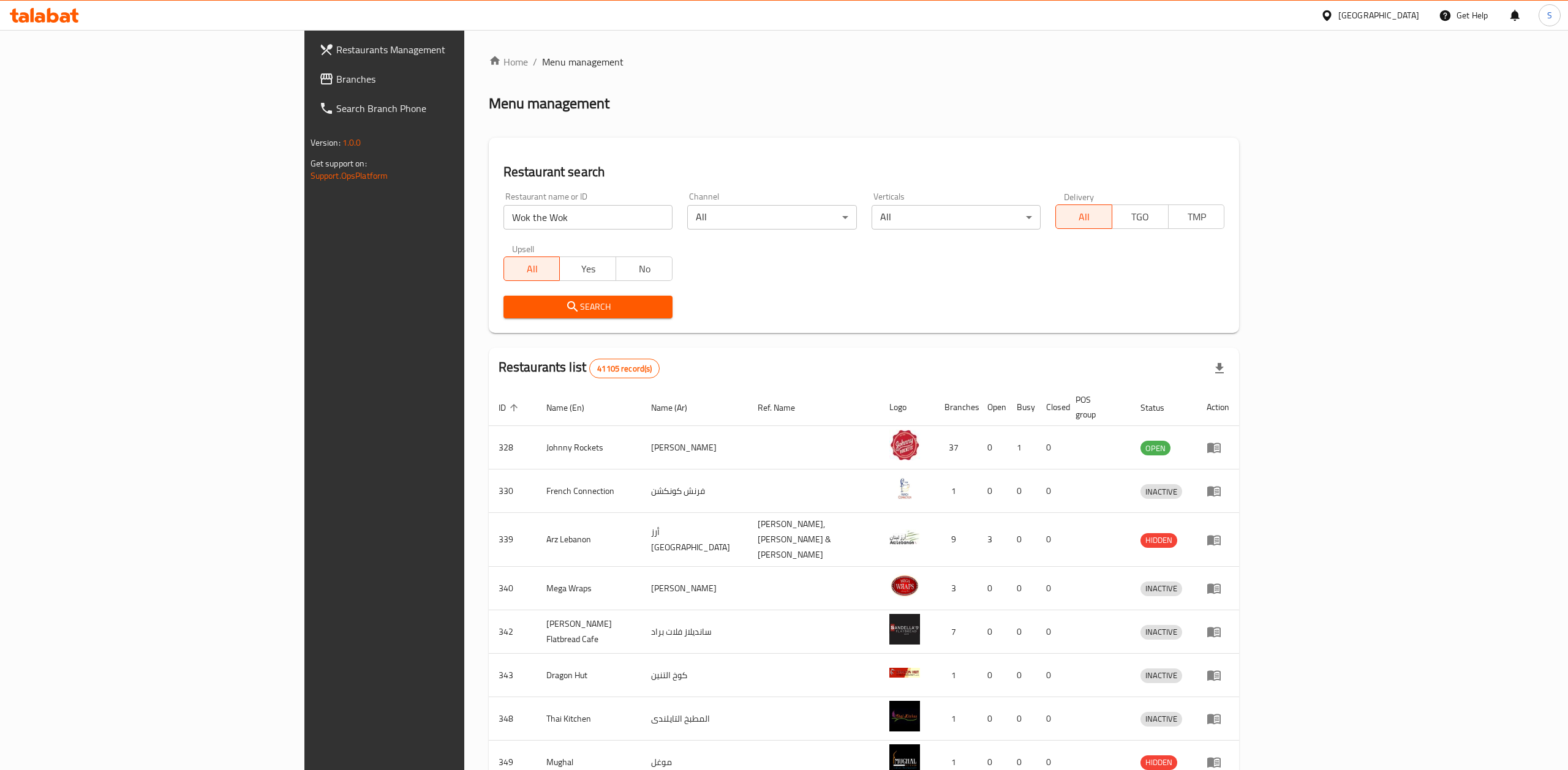
click at [513, 309] on span "Search" at bounding box center [588, 307] width 149 height 16
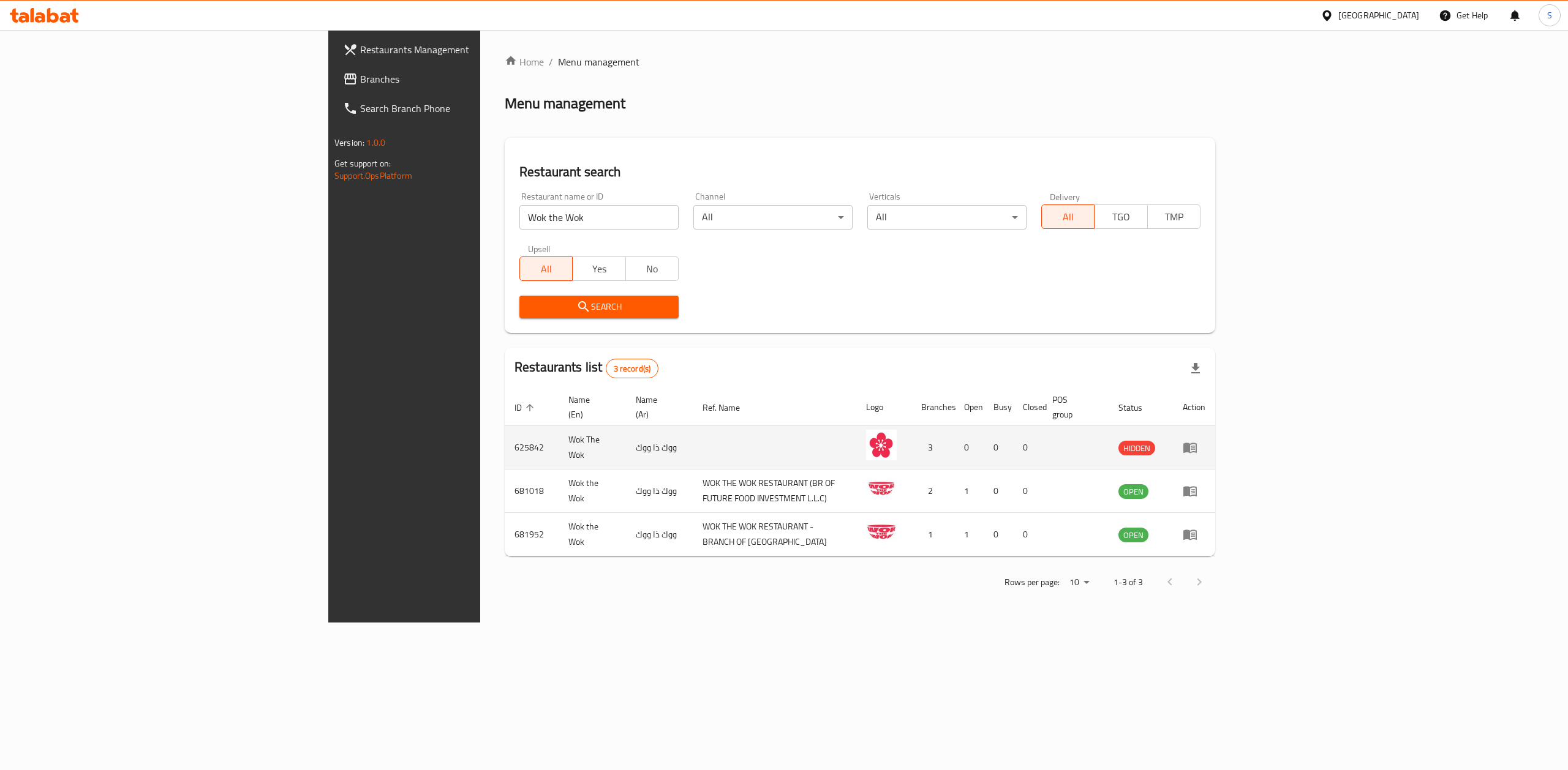
click at [505, 430] on td "625842" at bounding box center [532, 448] width 54 height 43
click at [1197, 444] on icon "enhanced table" at bounding box center [1190, 449] width 13 height 10
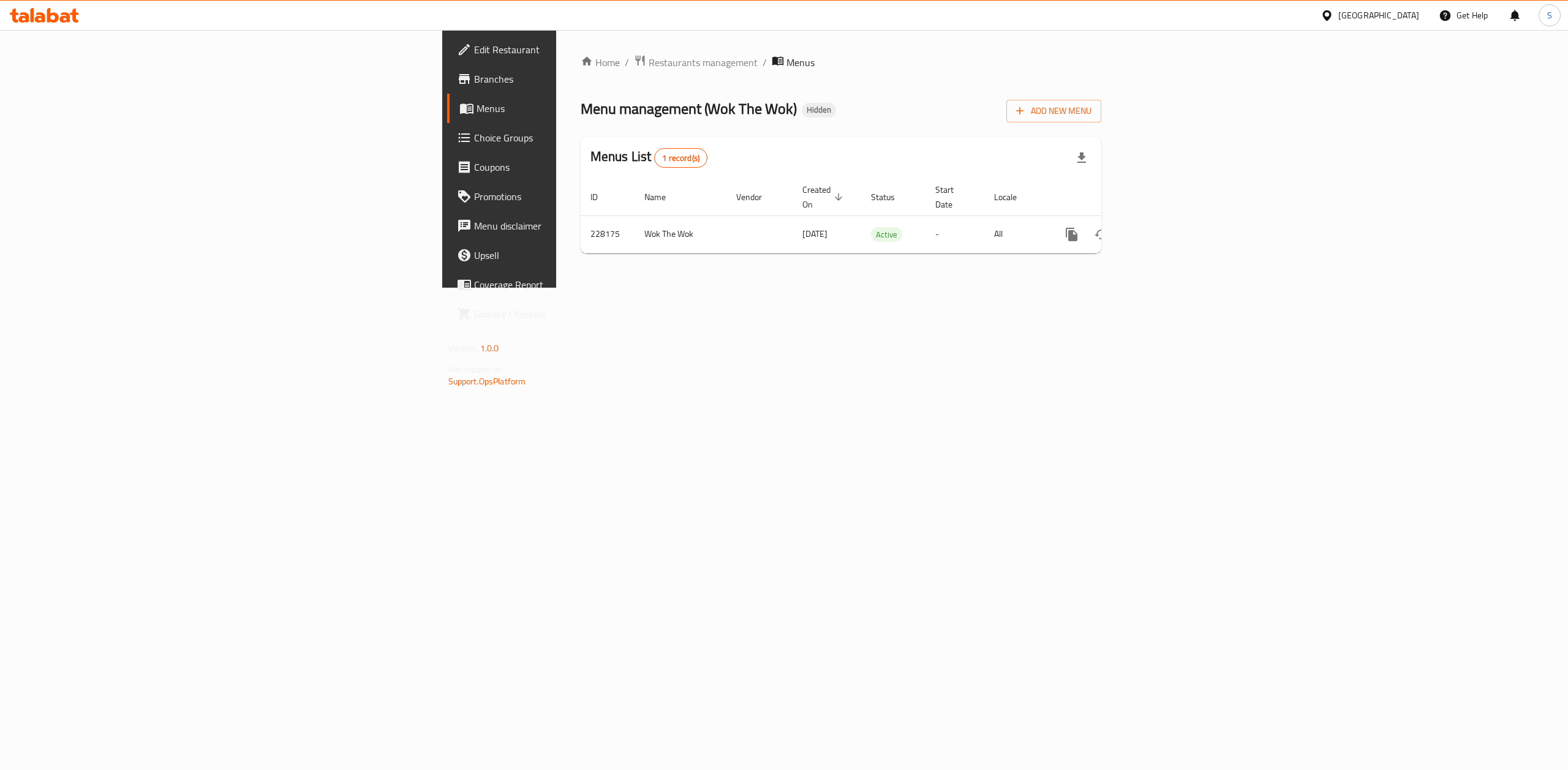
click at [1127, 288] on div "Home / Restaurants management / Menus Menu management ( Wok The Wok ) Hidden Ad…" at bounding box center [841, 159] width 570 height 258
